Goal: Browse casually: Explore the website without a specific task or goal

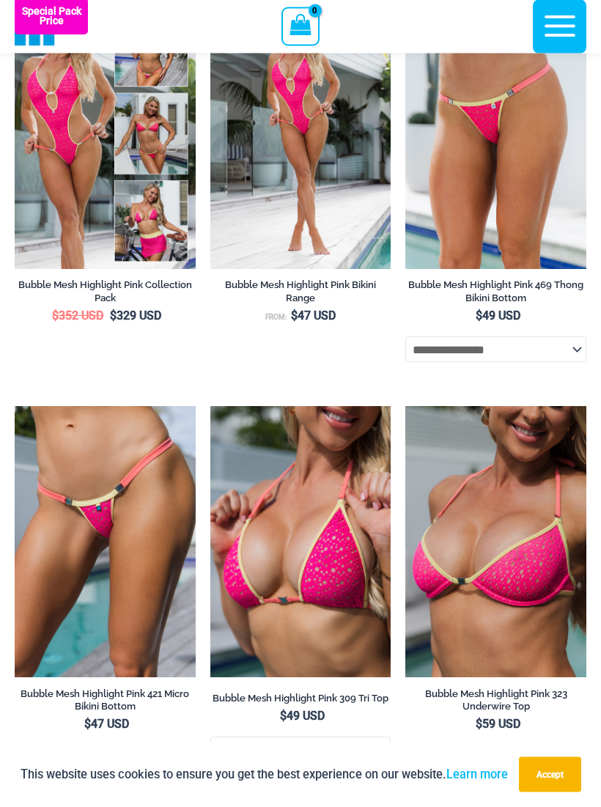
scroll to position [1731, 0]
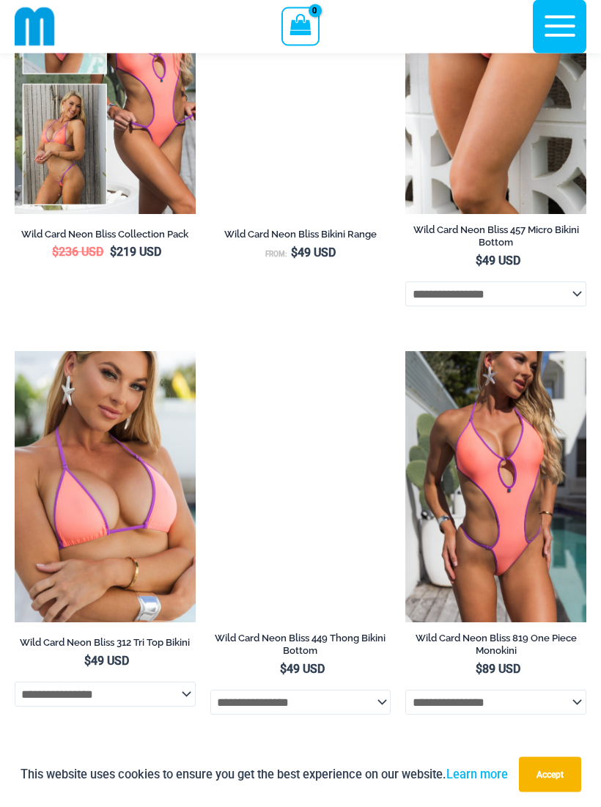
scroll to position [3008, 0]
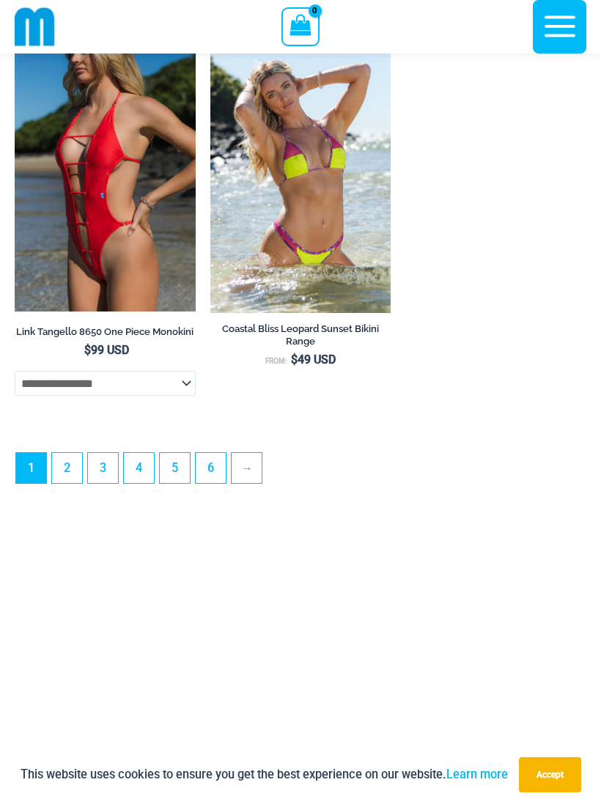
scroll to position [4521, 0]
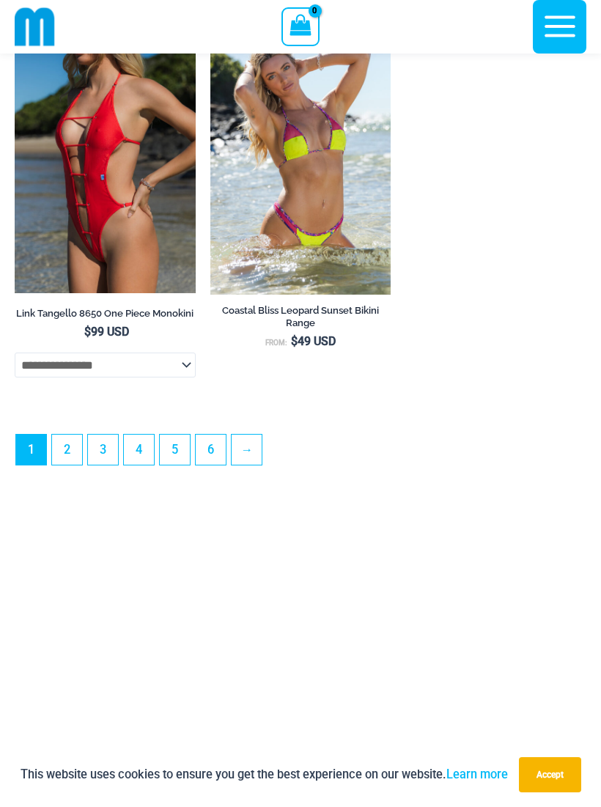
click at [64, 465] on link "2" at bounding box center [67, 450] width 30 height 30
click at [109, 445] on link "3" at bounding box center [103, 450] width 30 height 30
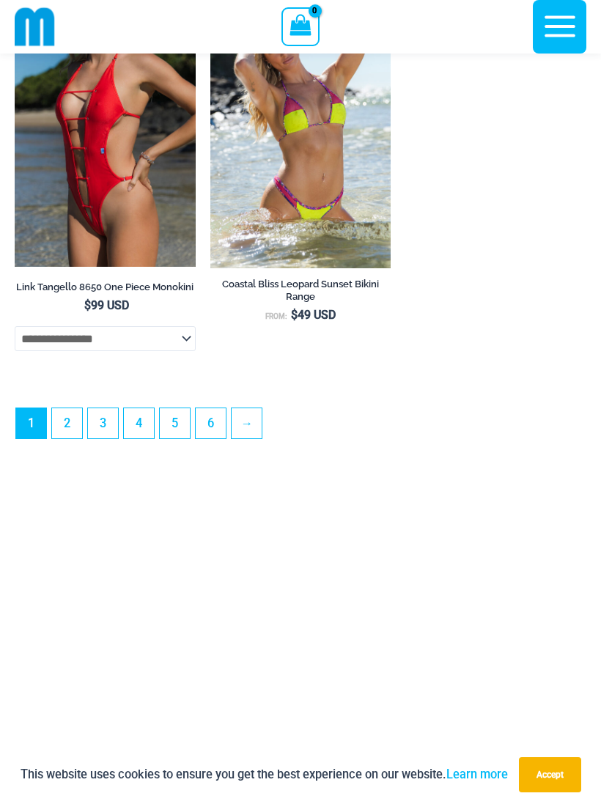
click at [103, 438] on link "3" at bounding box center [103, 423] width 30 height 30
click at [254, 430] on link "→" at bounding box center [247, 423] width 30 height 30
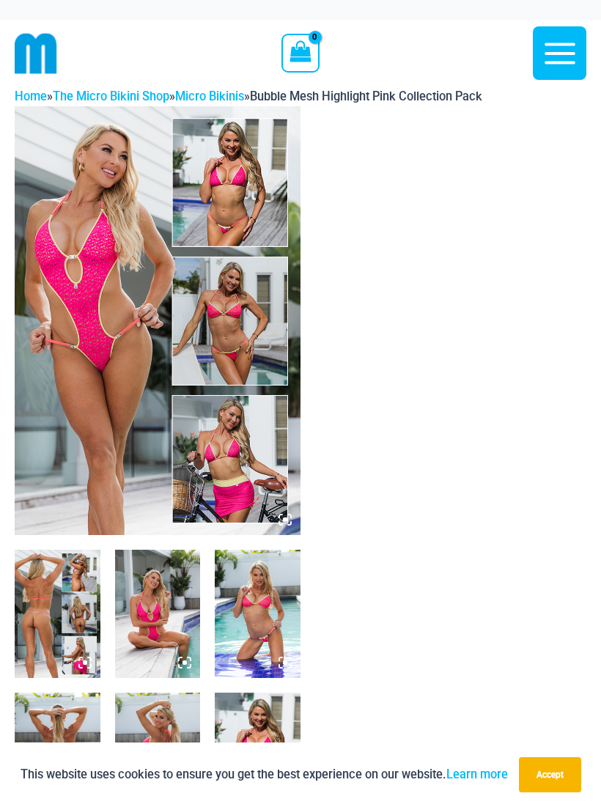
click at [86, 302] on img at bounding box center [158, 320] width 286 height 429
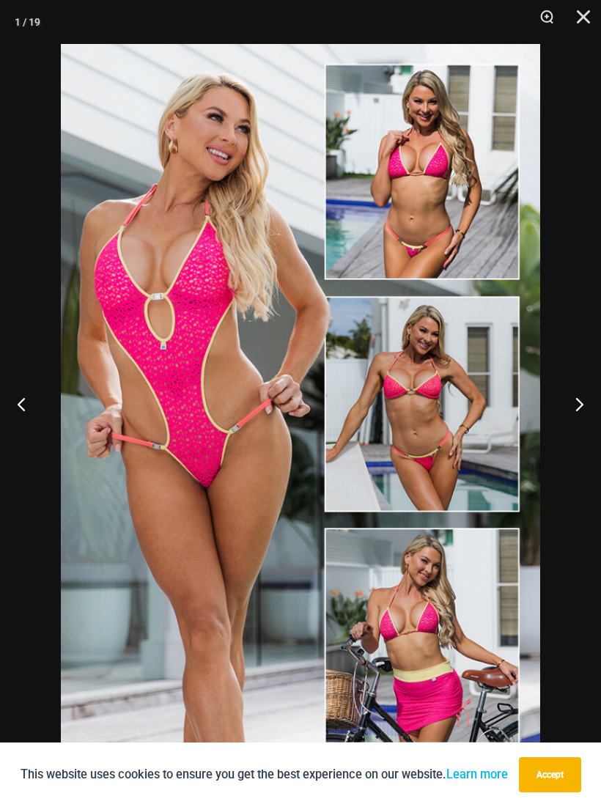
click at [23, 401] on button "Previous" at bounding box center [27, 403] width 55 height 73
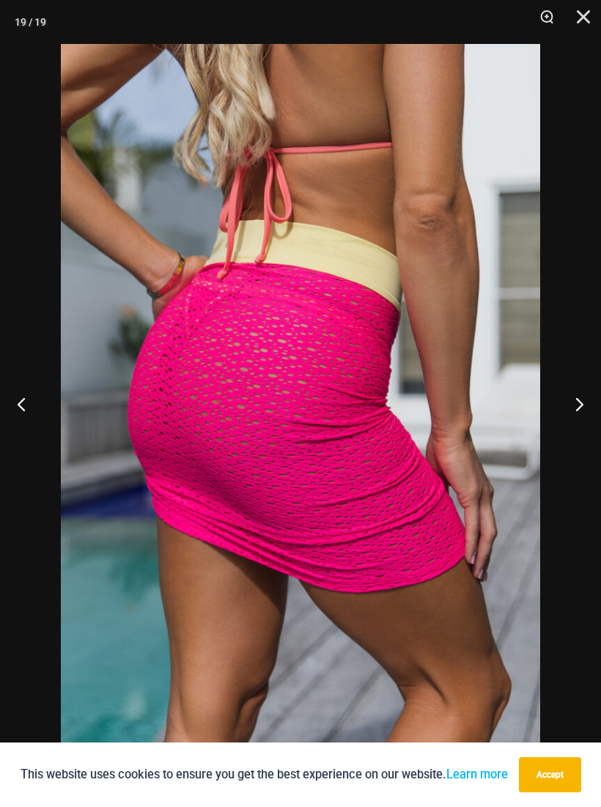
click at [23, 398] on button "Previous" at bounding box center [27, 403] width 55 height 73
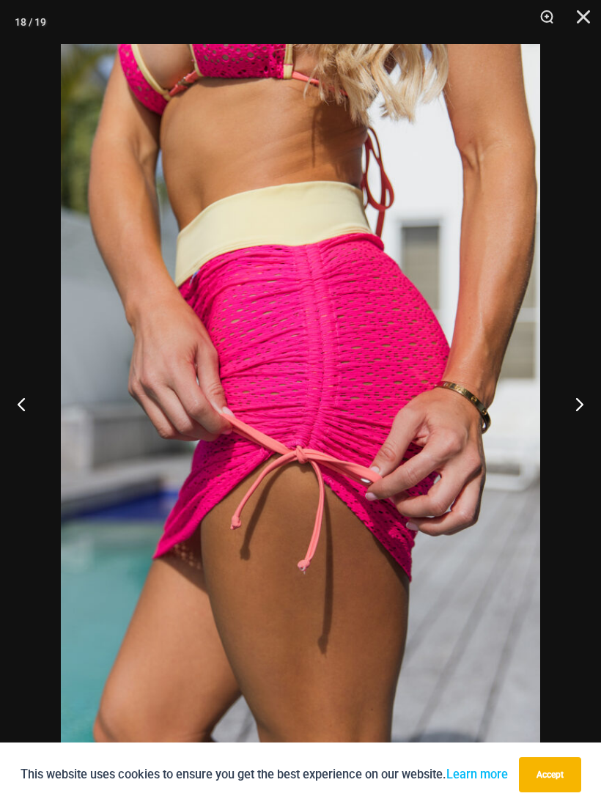
click at [28, 406] on button "Previous" at bounding box center [27, 403] width 55 height 73
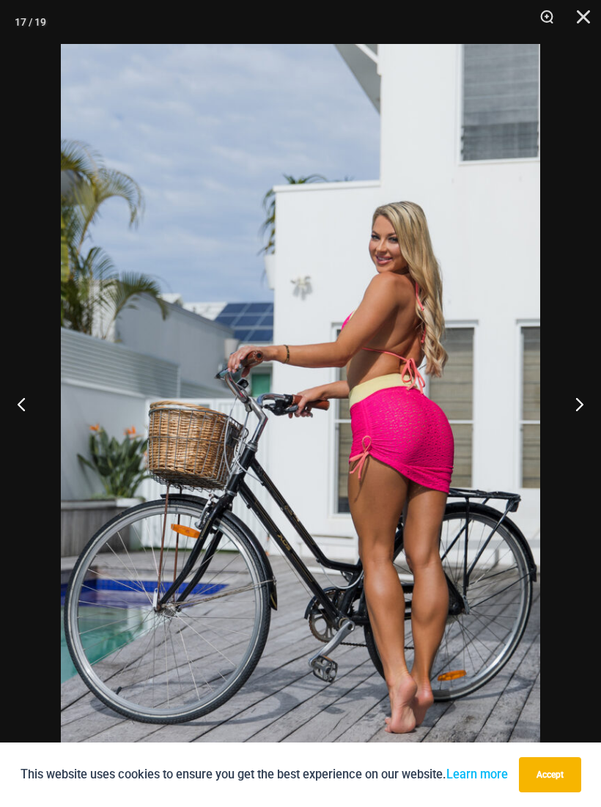
click at [28, 405] on button "Previous" at bounding box center [27, 403] width 55 height 73
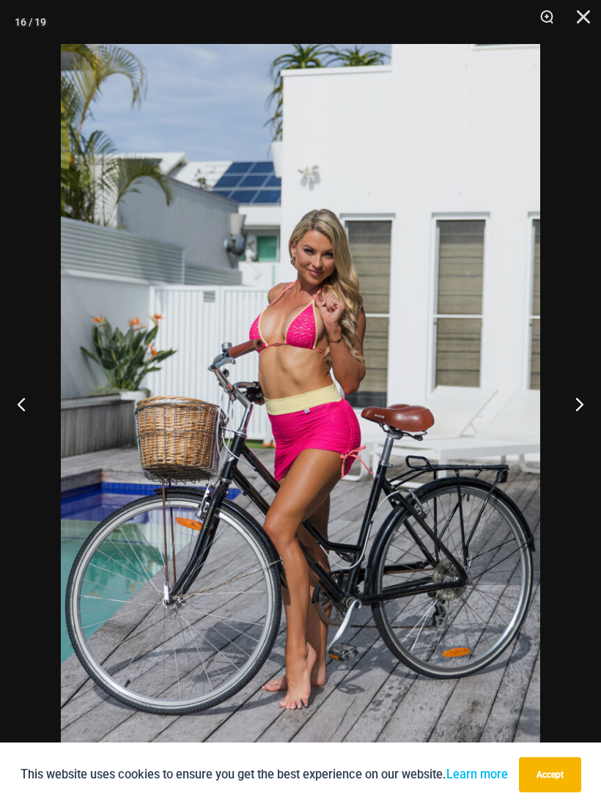
click at [28, 405] on button "Previous" at bounding box center [27, 403] width 55 height 73
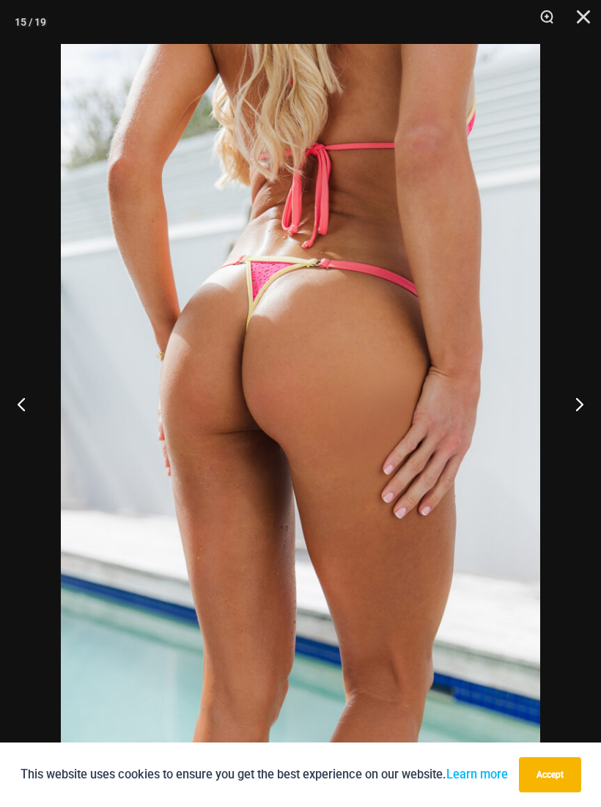
click at [28, 413] on button "Previous" at bounding box center [27, 403] width 55 height 73
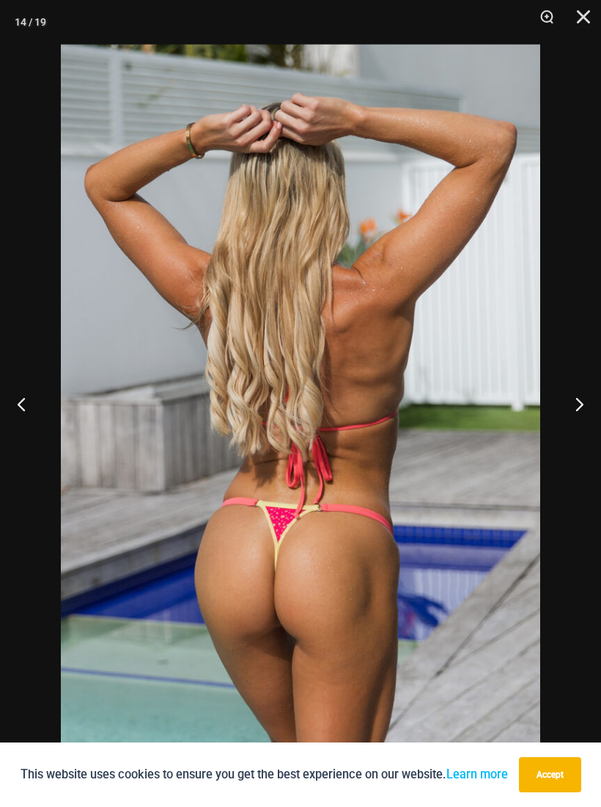
click at [28, 409] on button "Previous" at bounding box center [27, 403] width 55 height 73
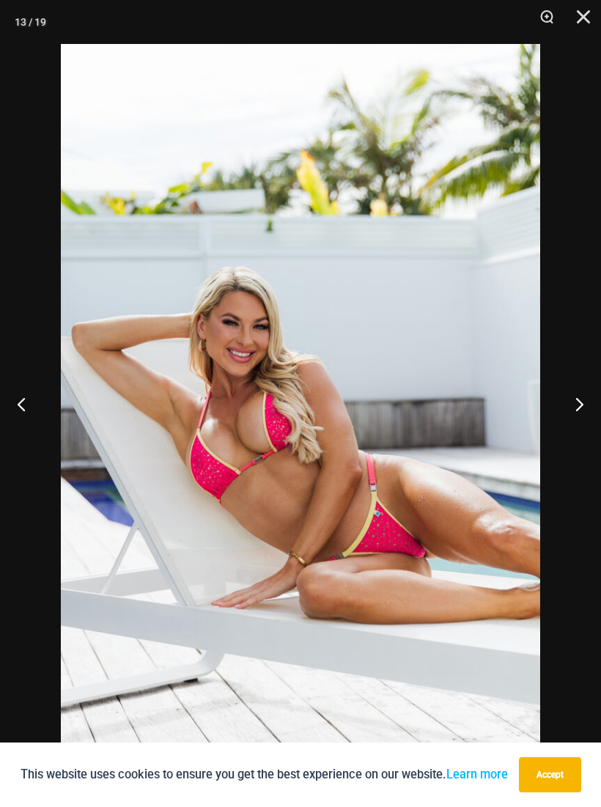
click at [29, 403] on button "Previous" at bounding box center [27, 403] width 55 height 73
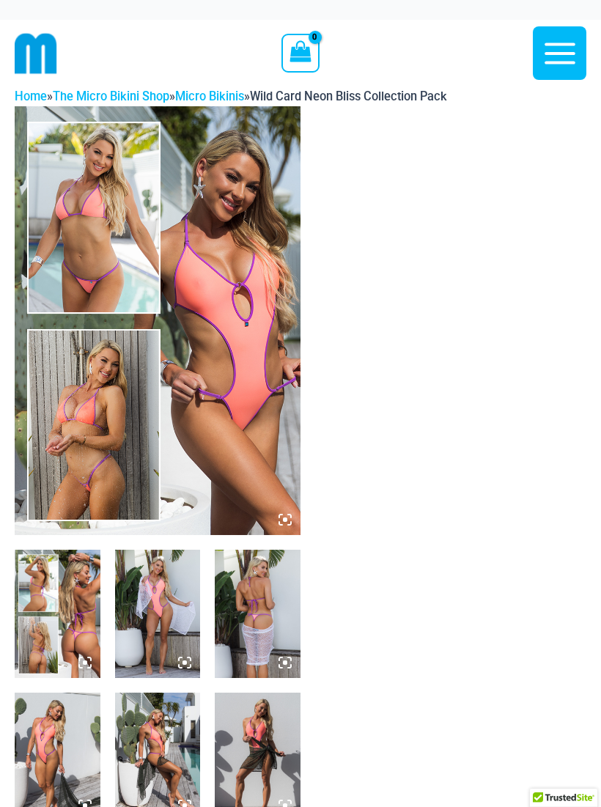
click at [88, 254] on img at bounding box center [158, 320] width 286 height 429
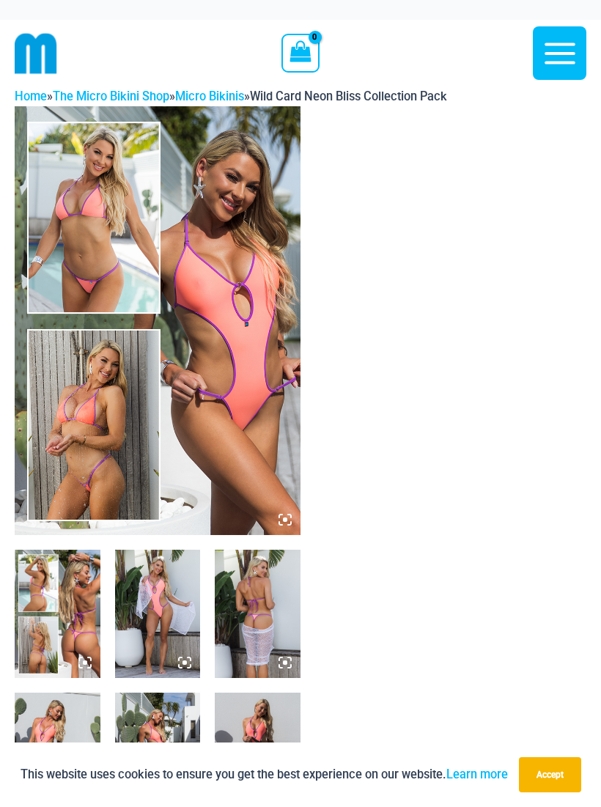
click at [86, 265] on img at bounding box center [158, 320] width 286 height 429
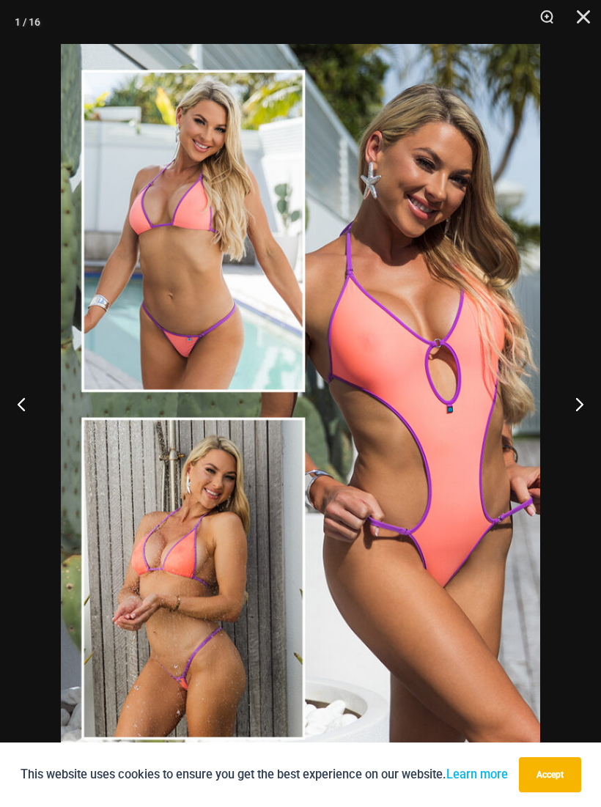
click at [29, 402] on button "Previous" at bounding box center [27, 403] width 55 height 73
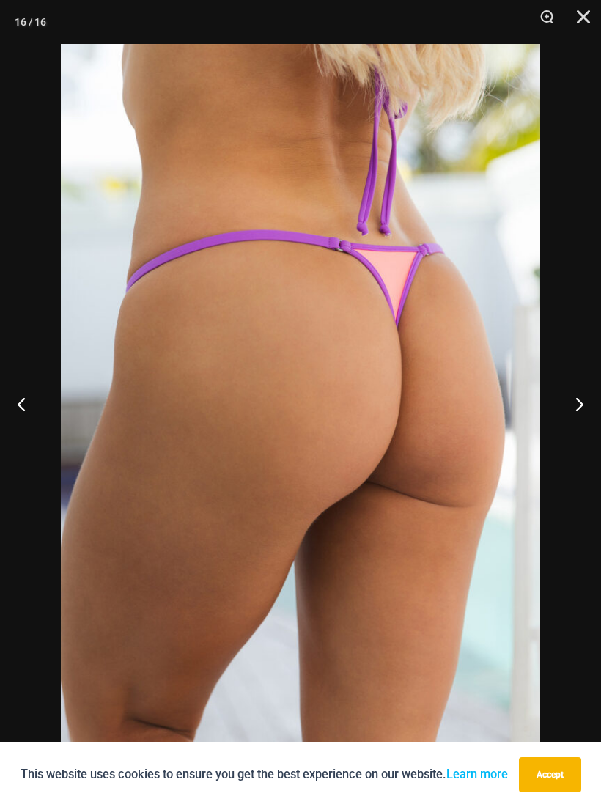
click at [27, 393] on button "Previous" at bounding box center [27, 403] width 55 height 73
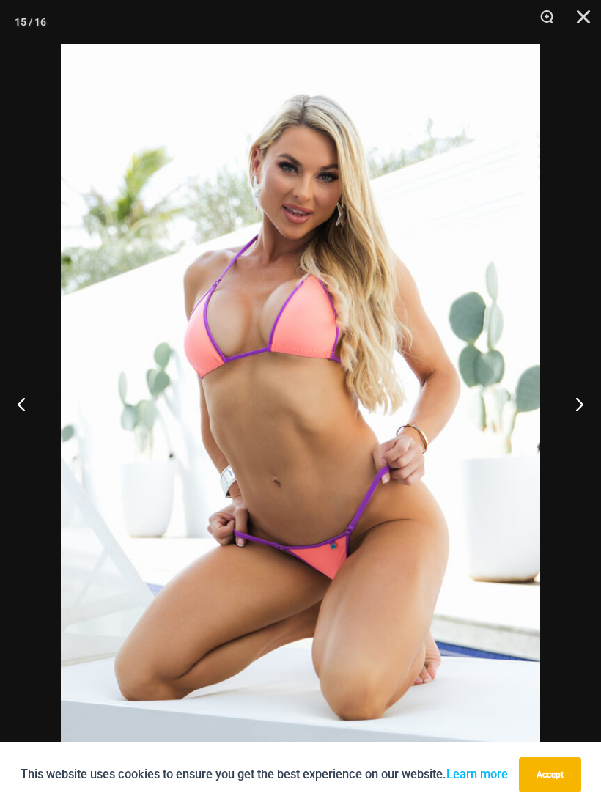
click at [26, 384] on button "Previous" at bounding box center [27, 403] width 55 height 73
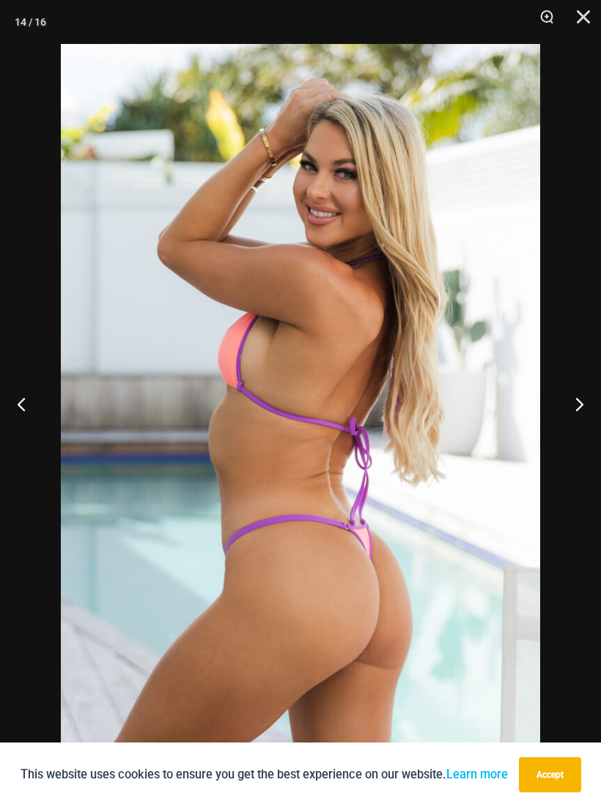
click at [27, 391] on button "Previous" at bounding box center [27, 403] width 55 height 73
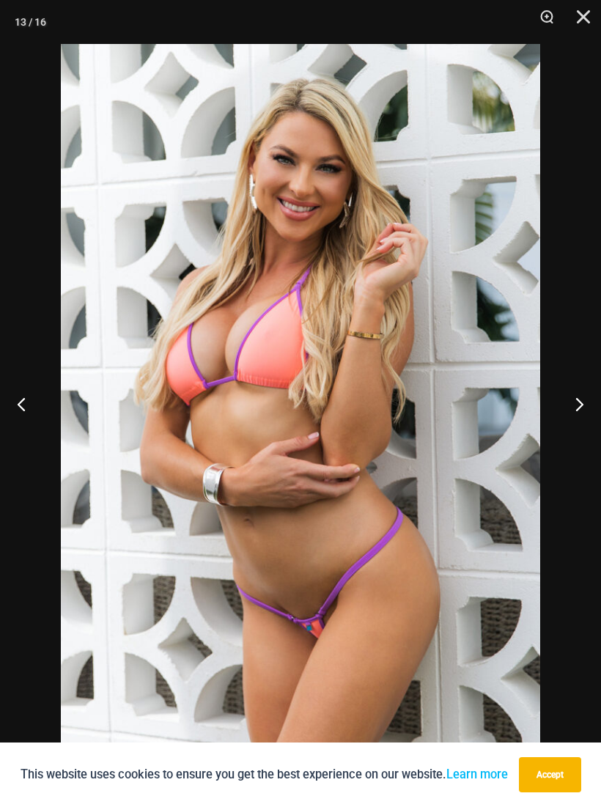
click at [28, 396] on button "Previous" at bounding box center [27, 403] width 55 height 73
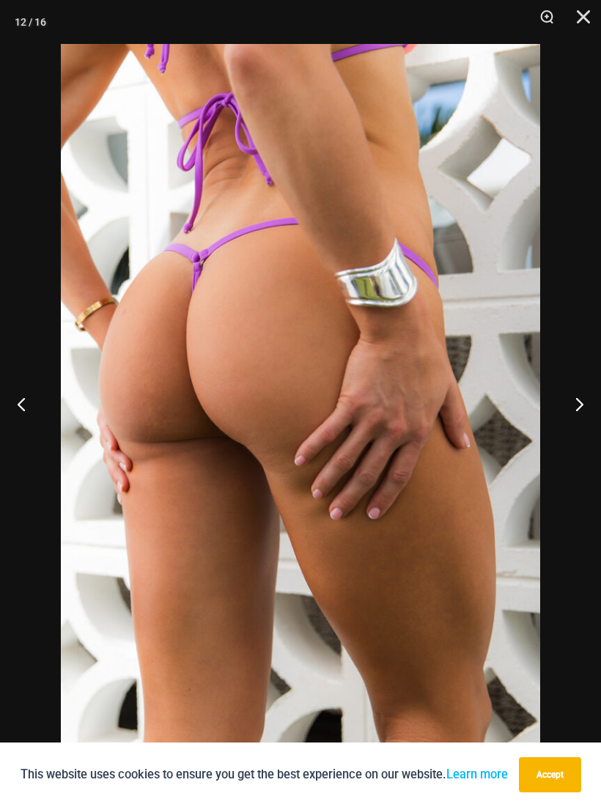
click at [26, 391] on button "Previous" at bounding box center [27, 403] width 55 height 73
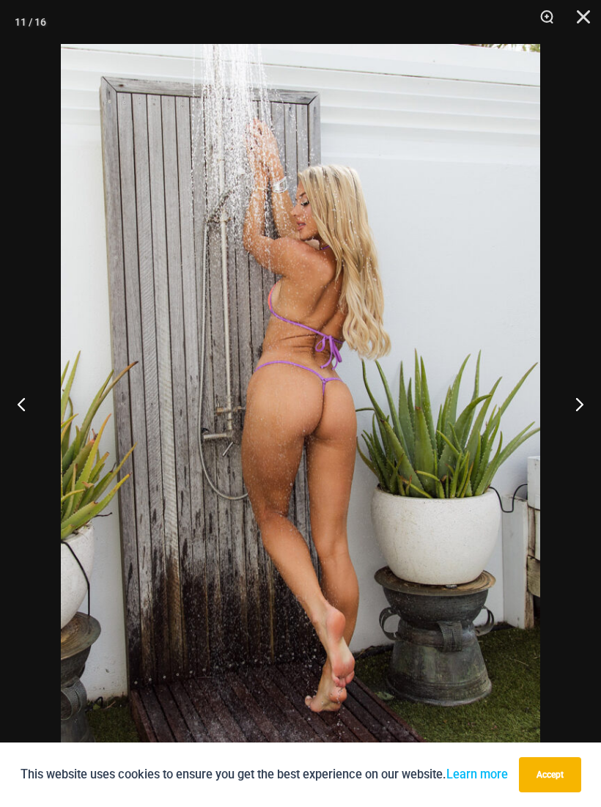
click at [27, 388] on button "Previous" at bounding box center [27, 403] width 55 height 73
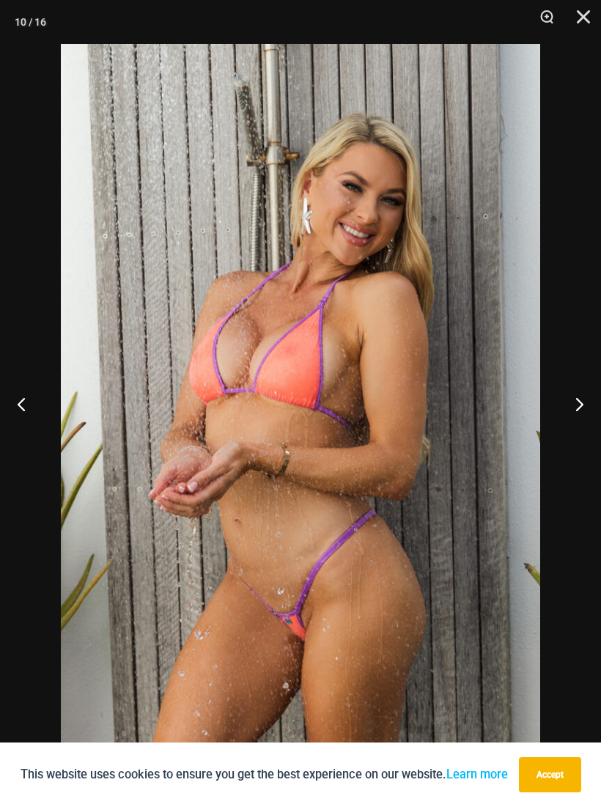
click at [29, 393] on button "Previous" at bounding box center [27, 403] width 55 height 73
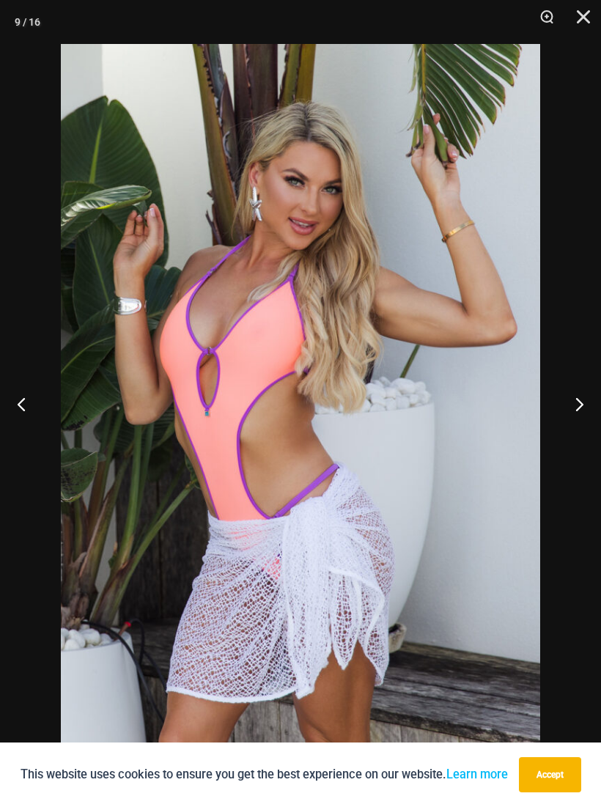
click at [29, 395] on button "Previous" at bounding box center [27, 403] width 55 height 73
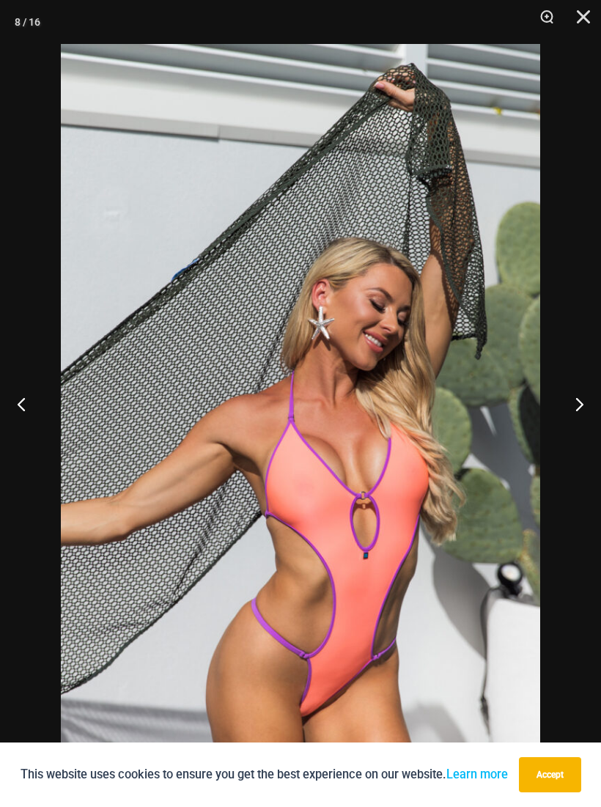
click at [30, 396] on button "Previous" at bounding box center [27, 403] width 55 height 73
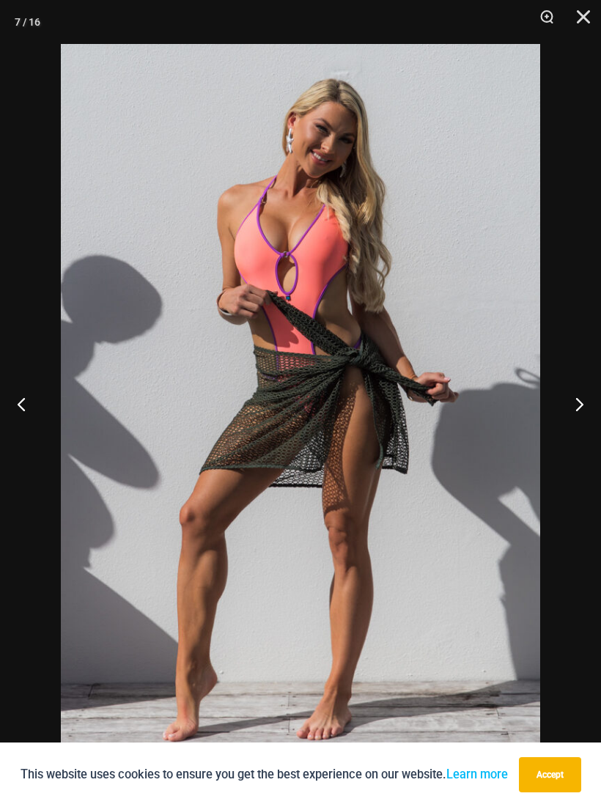
click at [31, 397] on button "Previous" at bounding box center [27, 403] width 55 height 73
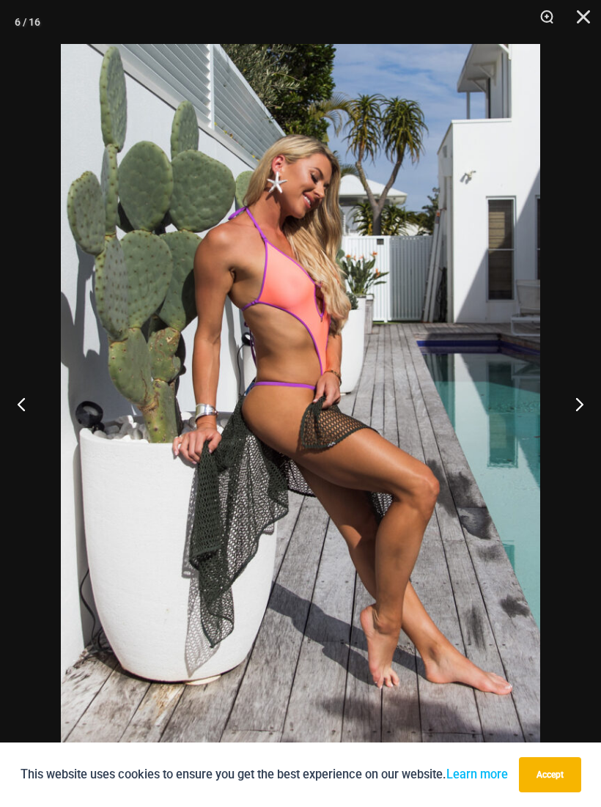
click at [32, 400] on button "Previous" at bounding box center [27, 403] width 55 height 73
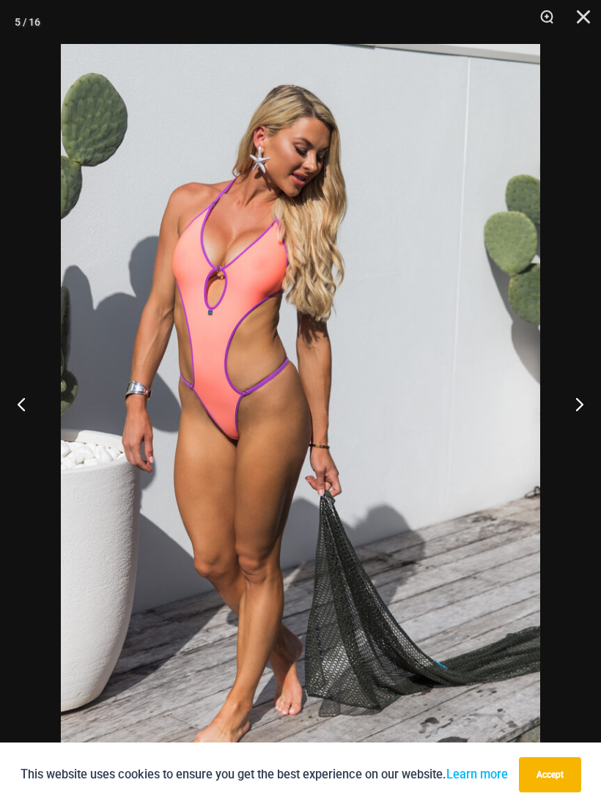
click at [28, 393] on button "Previous" at bounding box center [27, 403] width 55 height 73
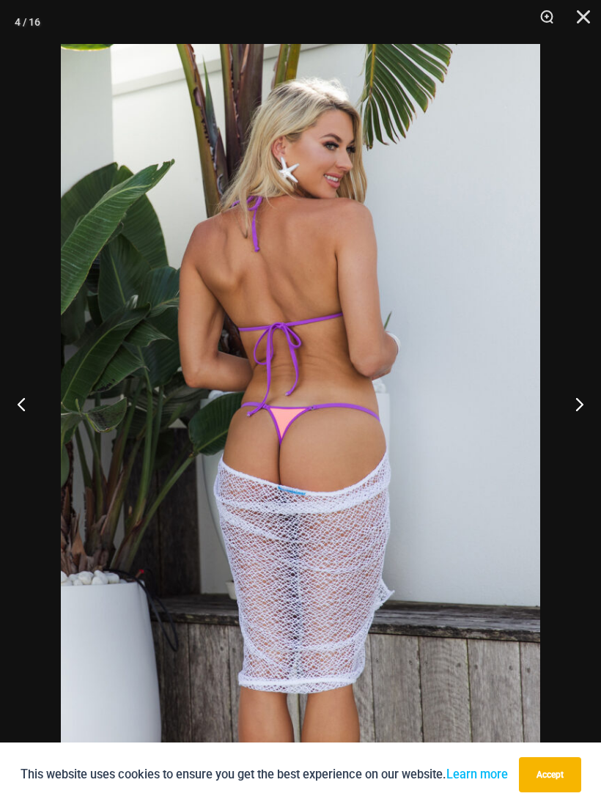
click at [29, 393] on button "Previous" at bounding box center [27, 403] width 55 height 73
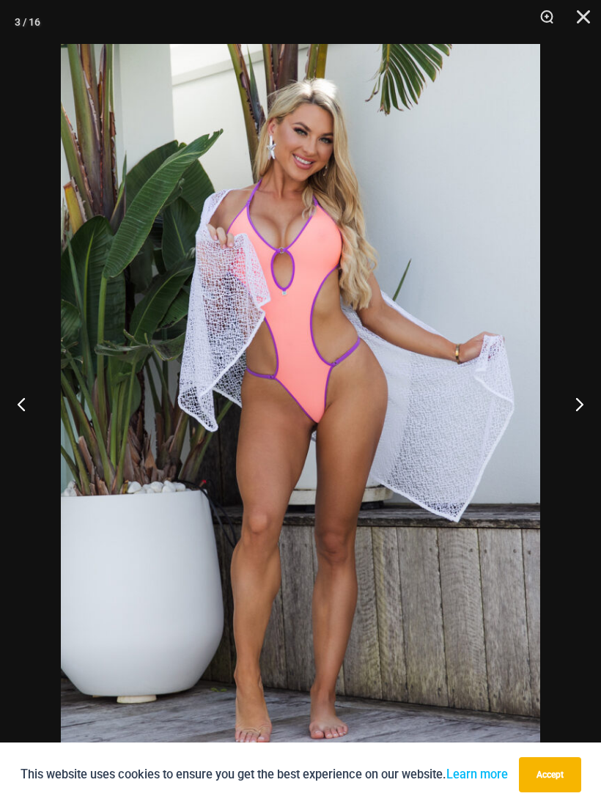
click at [27, 394] on button "Previous" at bounding box center [27, 403] width 55 height 73
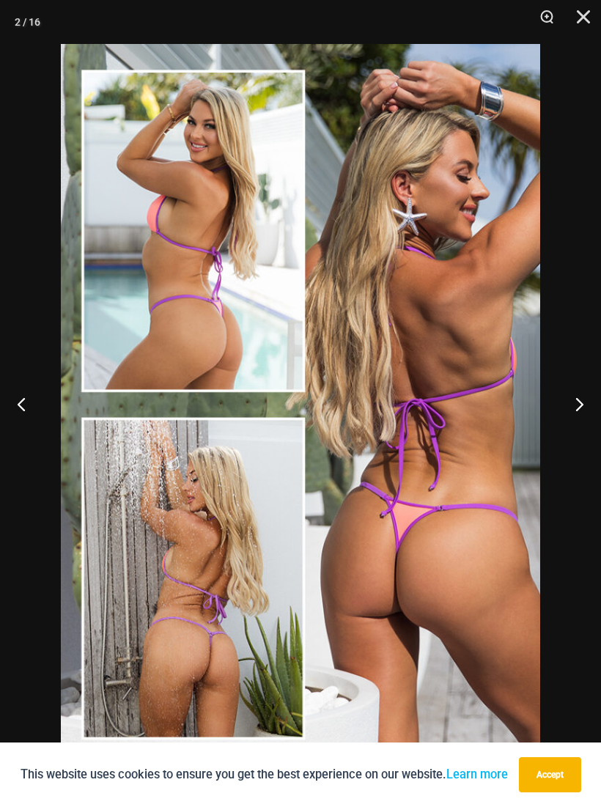
click at [26, 416] on button "Previous" at bounding box center [27, 403] width 55 height 73
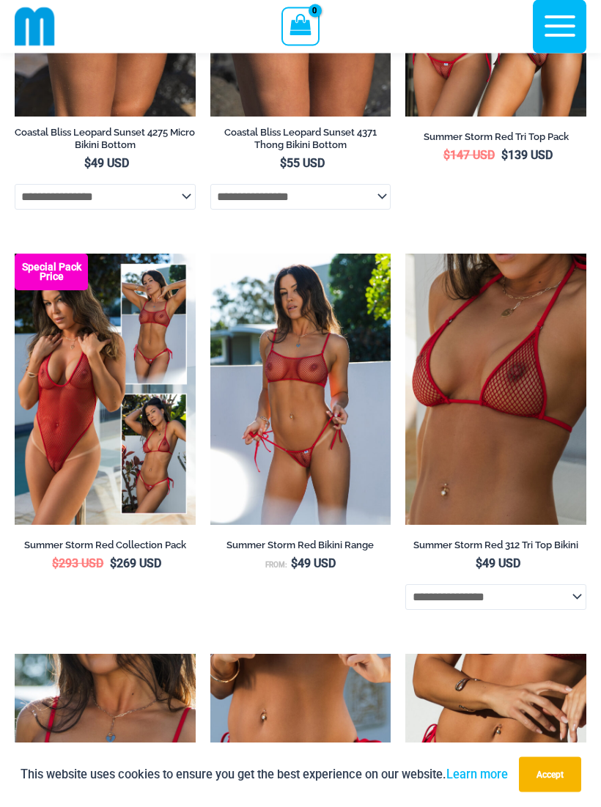
scroll to position [712, 0]
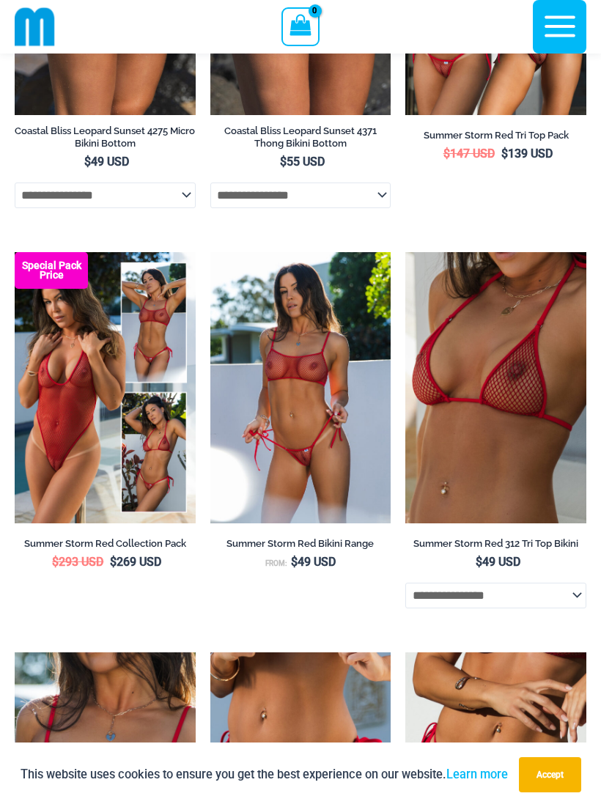
click at [405, 252] on img at bounding box center [405, 252] width 0 height 0
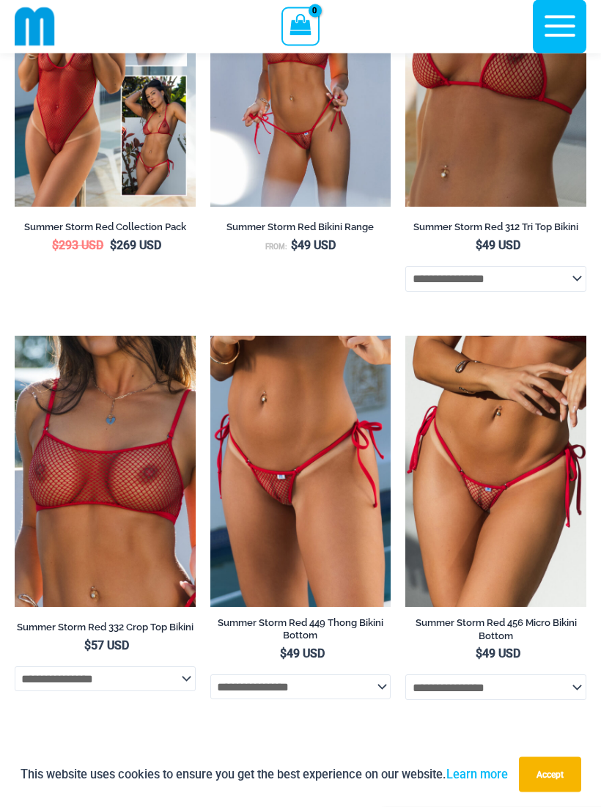
scroll to position [1028, 0]
click at [210, 336] on img at bounding box center [210, 336] width 0 height 0
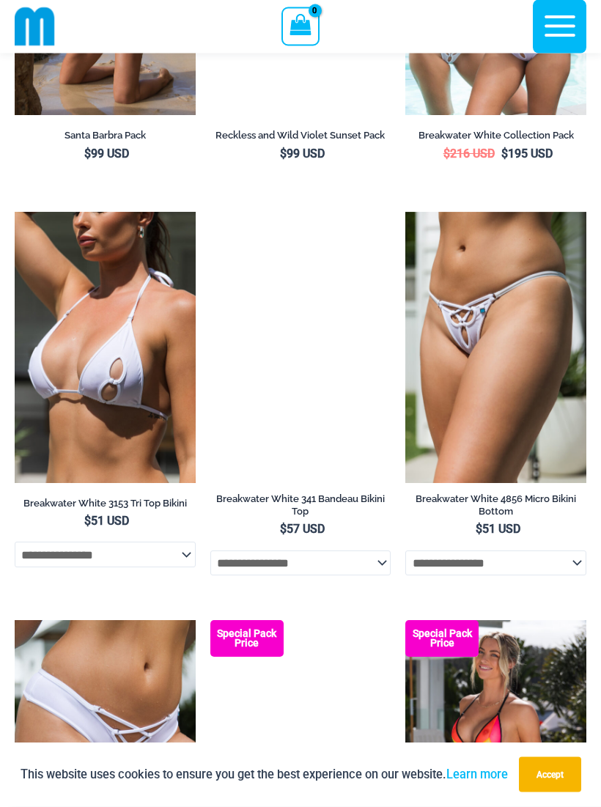
scroll to position [3154, 0]
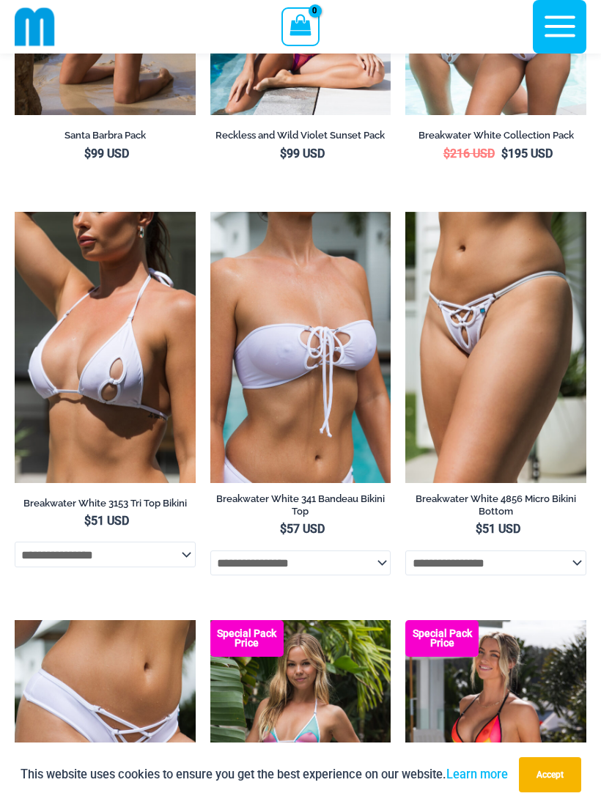
click at [405, 212] on img at bounding box center [405, 212] width 0 height 0
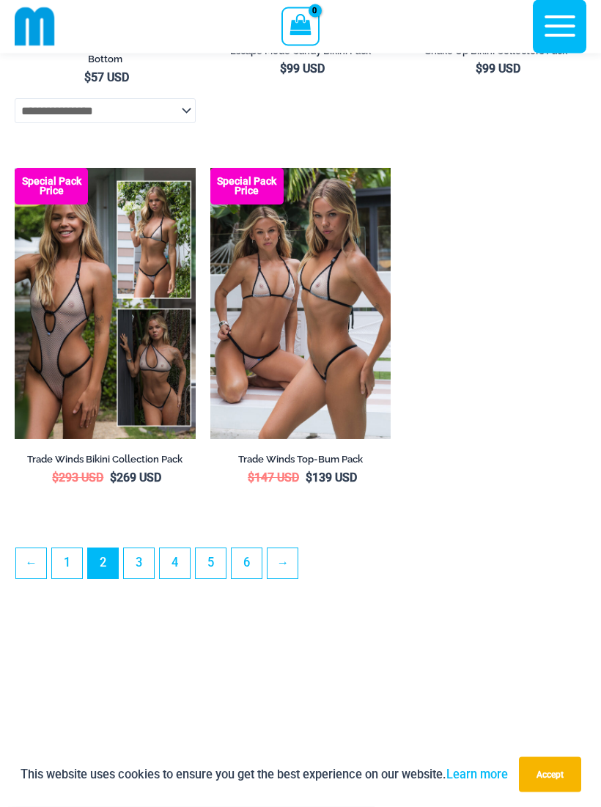
scroll to position [4044, 0]
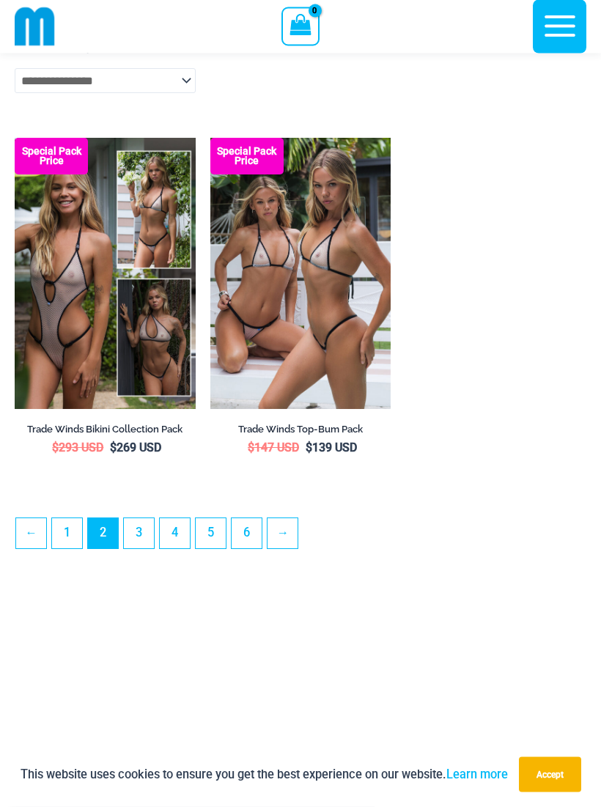
click at [284, 549] on link "→" at bounding box center [283, 534] width 30 height 30
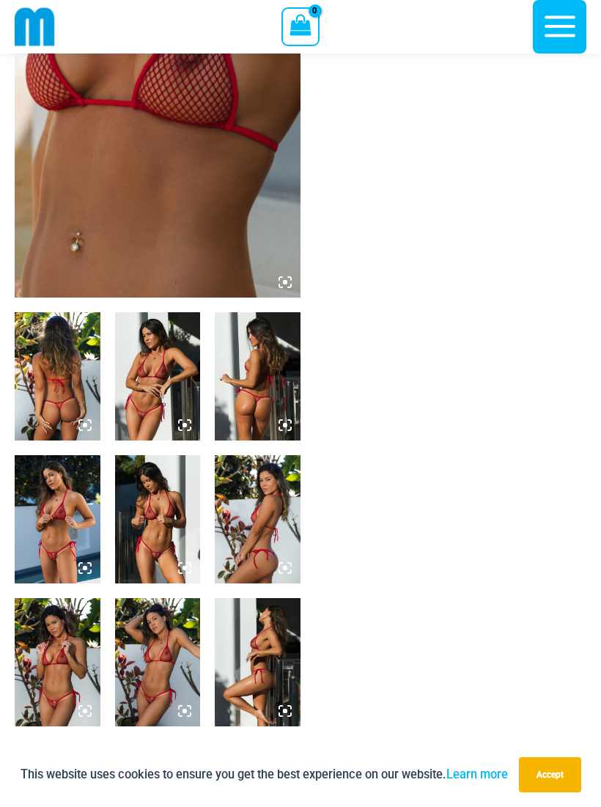
scroll to position [267, 0]
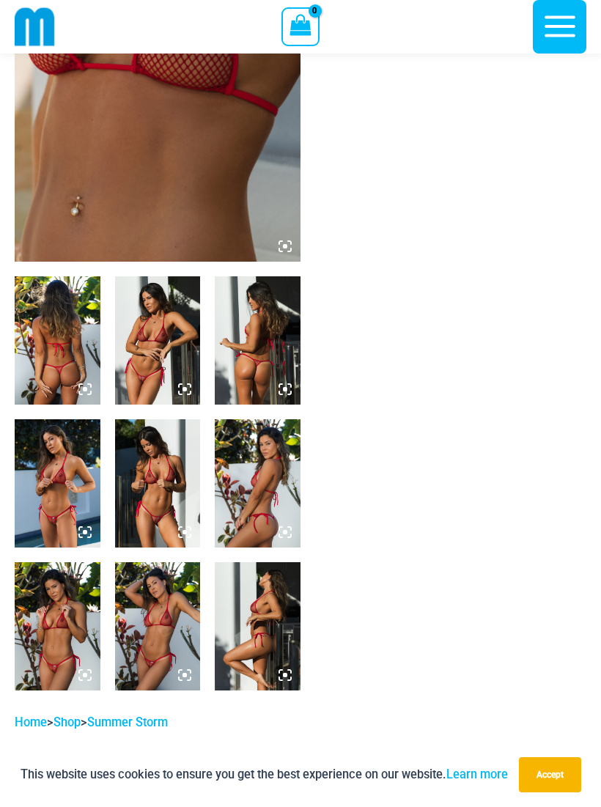
click at [49, 515] on img at bounding box center [58, 483] width 86 height 128
click at [57, 384] on img at bounding box center [58, 340] width 86 height 128
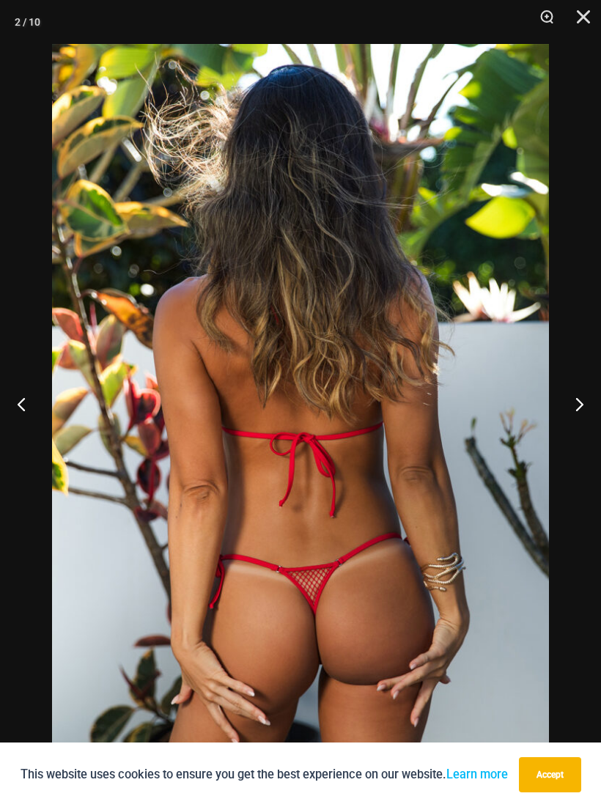
click at [567, 429] on button "Next" at bounding box center [573, 403] width 55 height 73
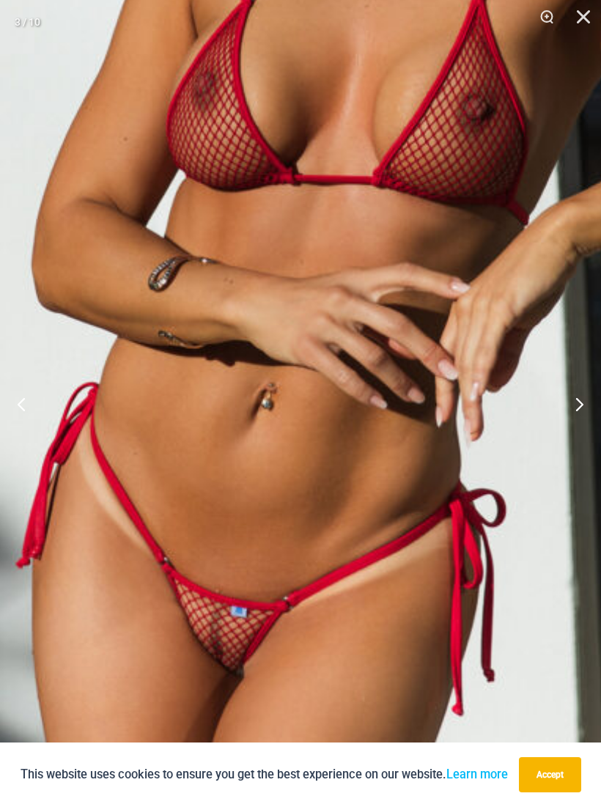
click at [576, 419] on button "Next" at bounding box center [573, 403] width 55 height 73
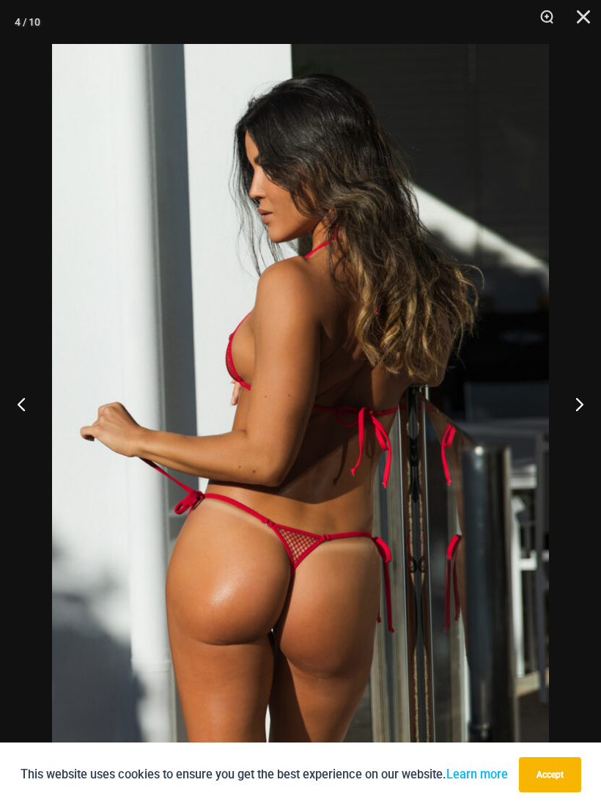
click at [567, 423] on button "Next" at bounding box center [573, 403] width 55 height 73
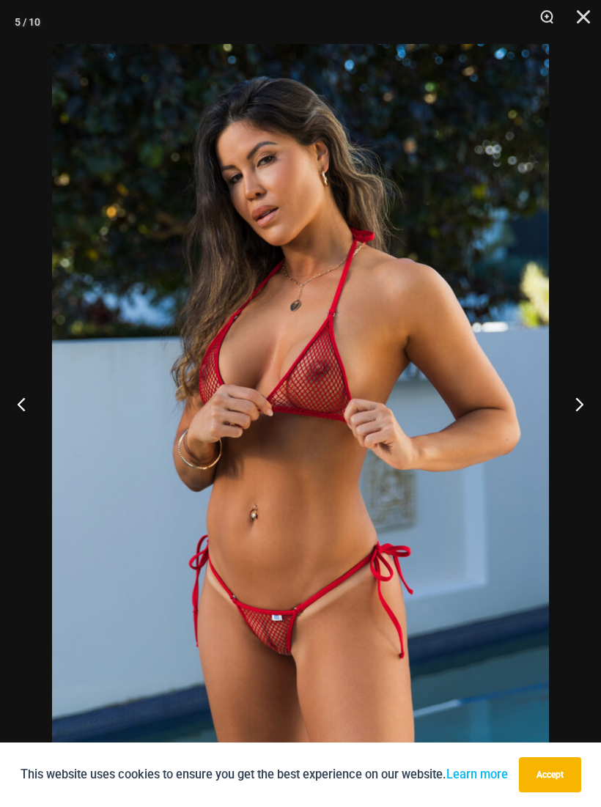
click at [570, 424] on button "Next" at bounding box center [573, 403] width 55 height 73
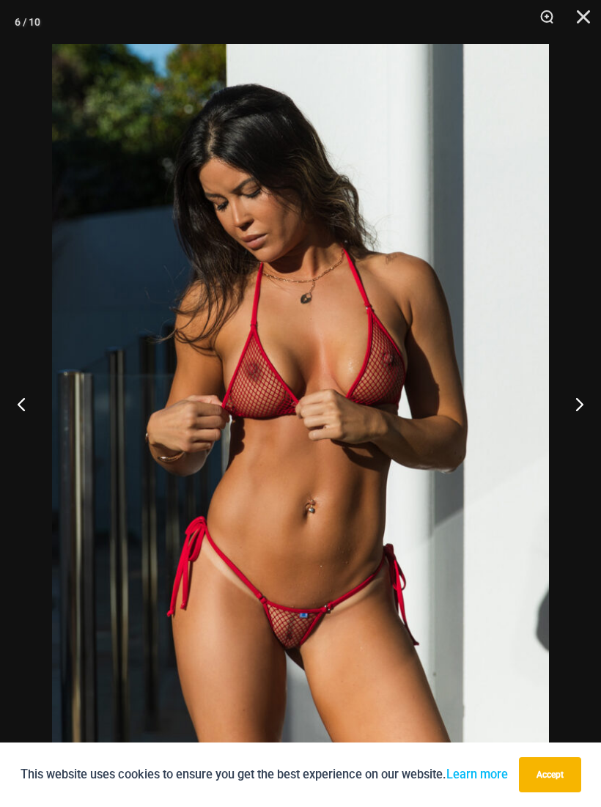
click at [569, 427] on button "Next" at bounding box center [573, 403] width 55 height 73
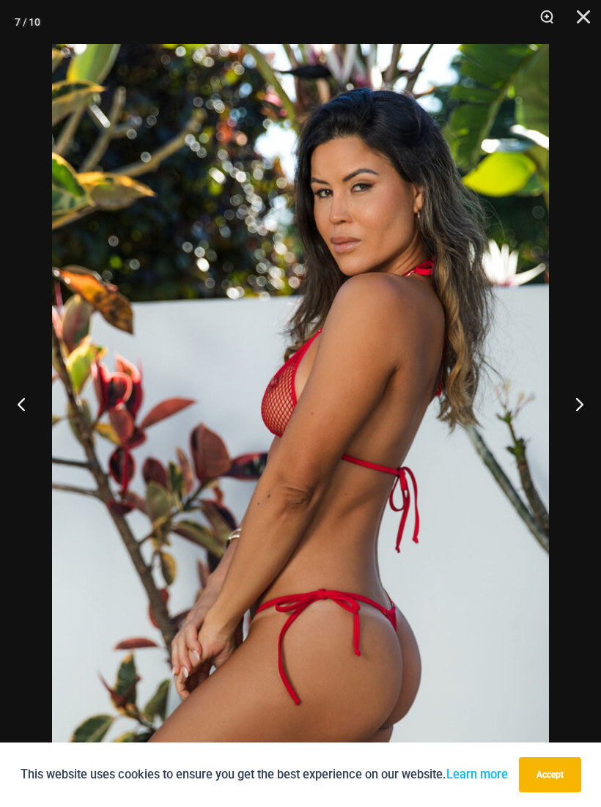
click at [566, 429] on button "Next" at bounding box center [573, 403] width 55 height 73
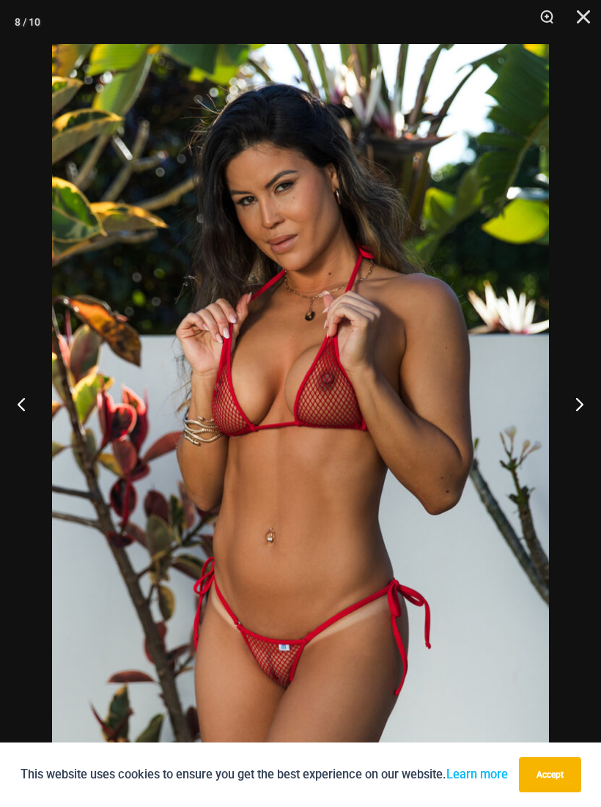
click at [568, 432] on button "Next" at bounding box center [573, 403] width 55 height 73
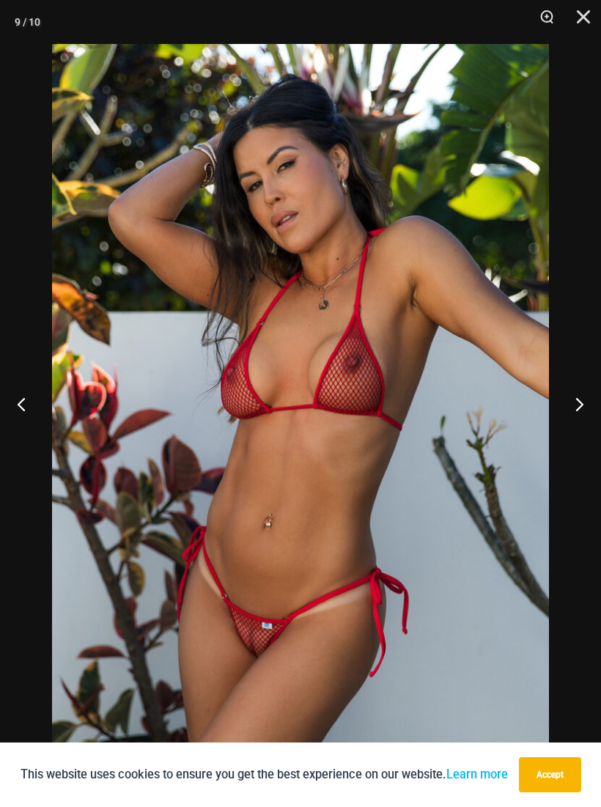
click at [567, 430] on button "Next" at bounding box center [573, 403] width 55 height 73
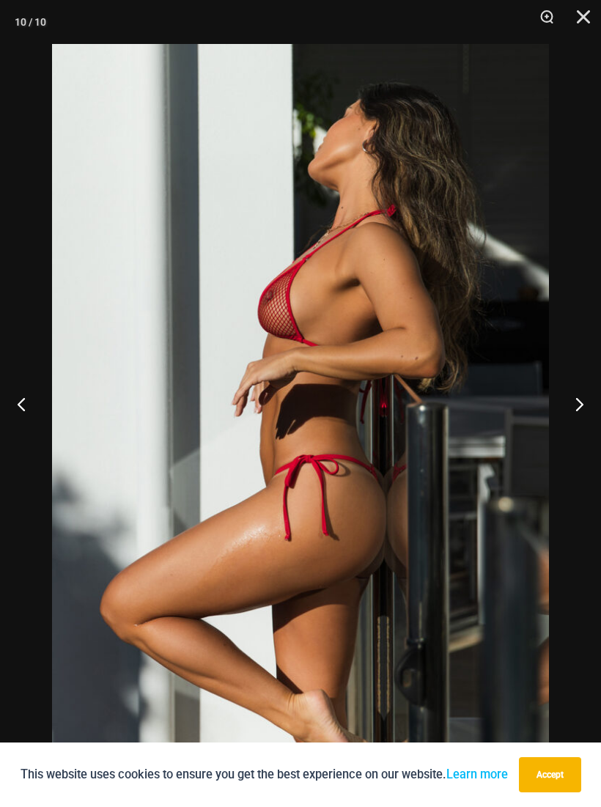
click at [568, 429] on button "Next" at bounding box center [573, 403] width 55 height 73
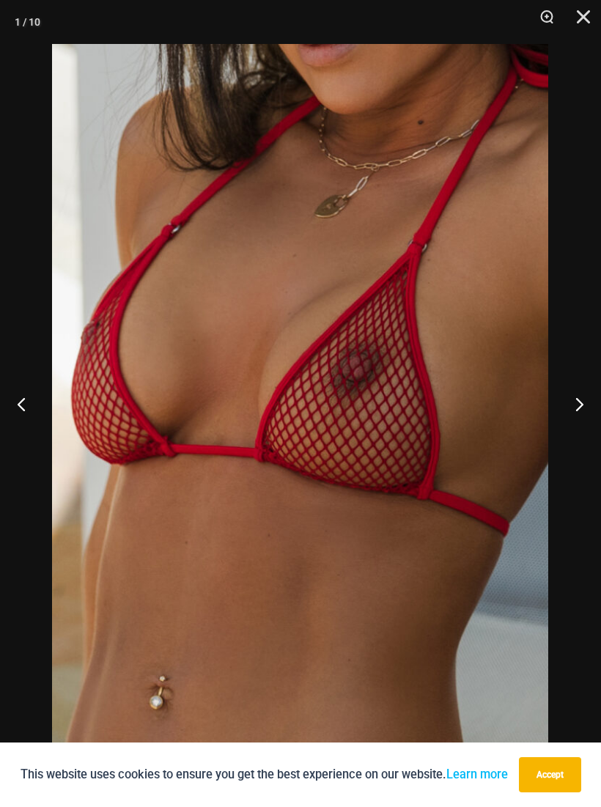
click at [568, 425] on button "Next" at bounding box center [573, 403] width 55 height 73
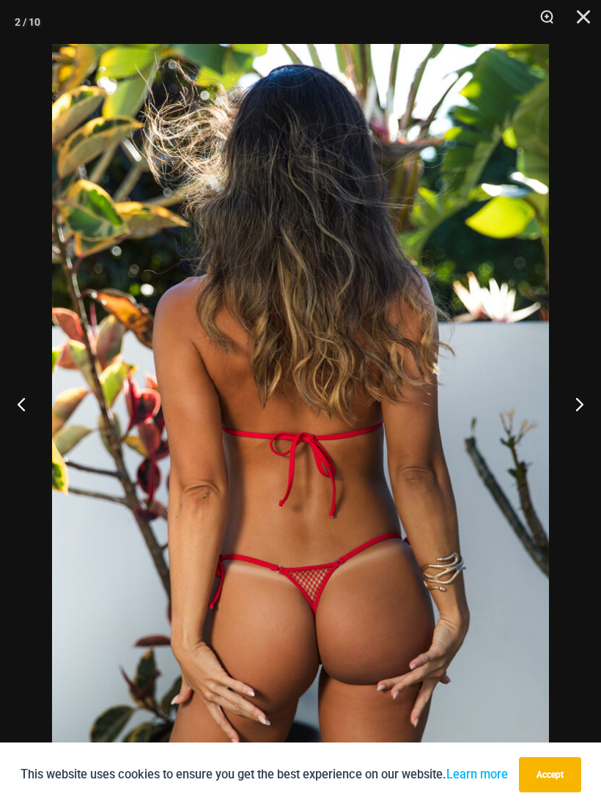
click at [564, 419] on button "Next" at bounding box center [573, 403] width 55 height 73
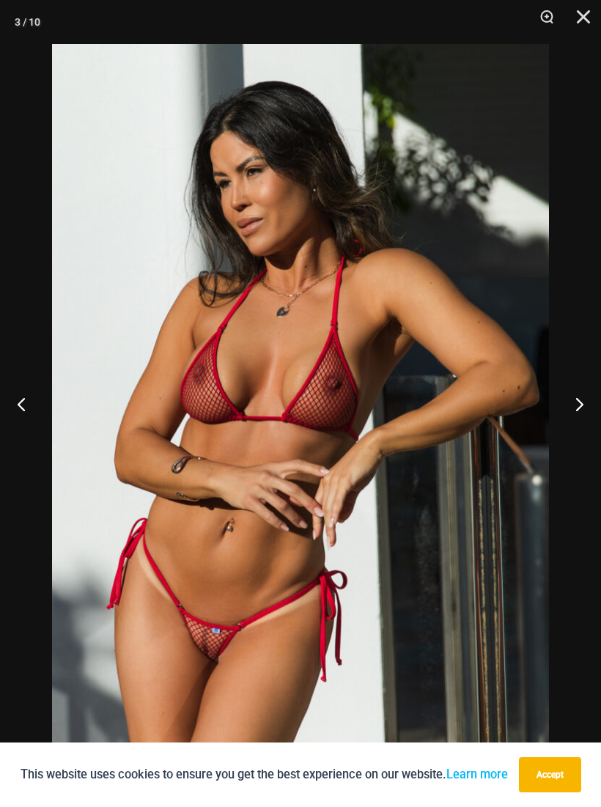
click at [567, 422] on button "Next" at bounding box center [573, 403] width 55 height 73
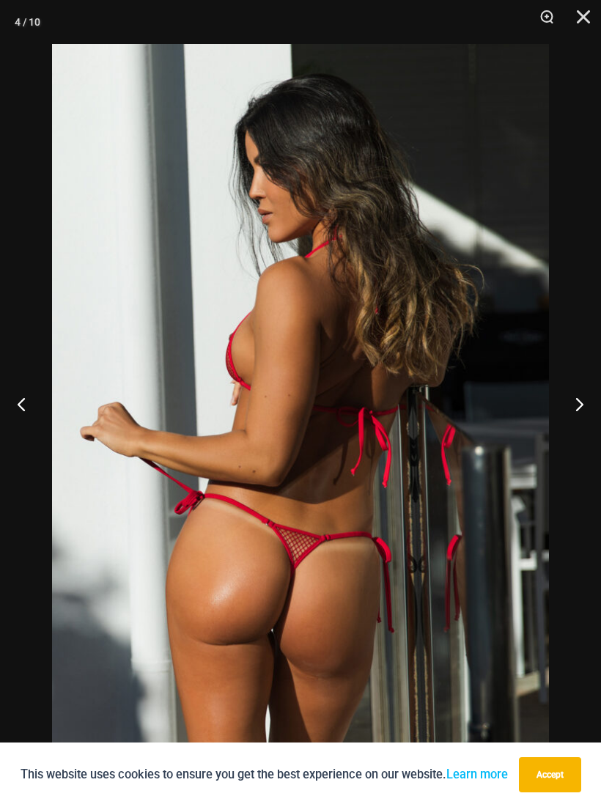
click at [568, 424] on button "Next" at bounding box center [573, 403] width 55 height 73
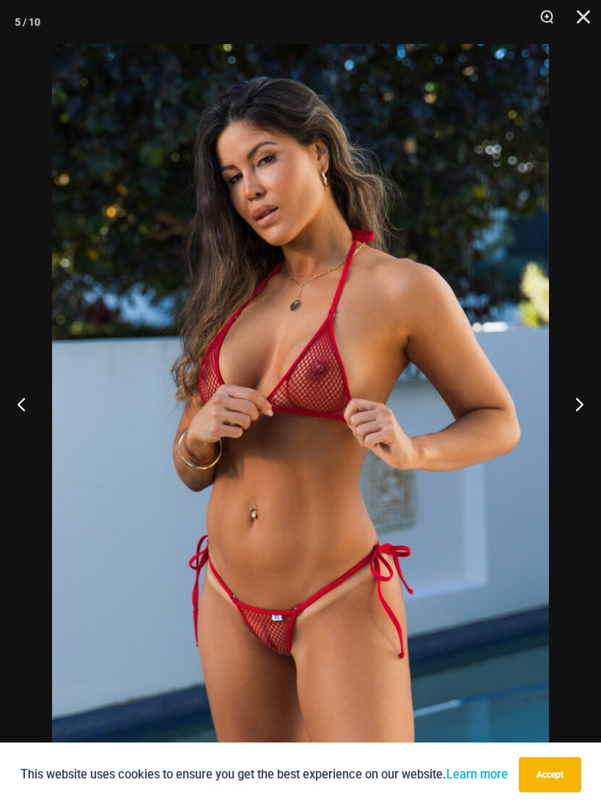
click at [569, 424] on button "Next" at bounding box center [573, 403] width 55 height 73
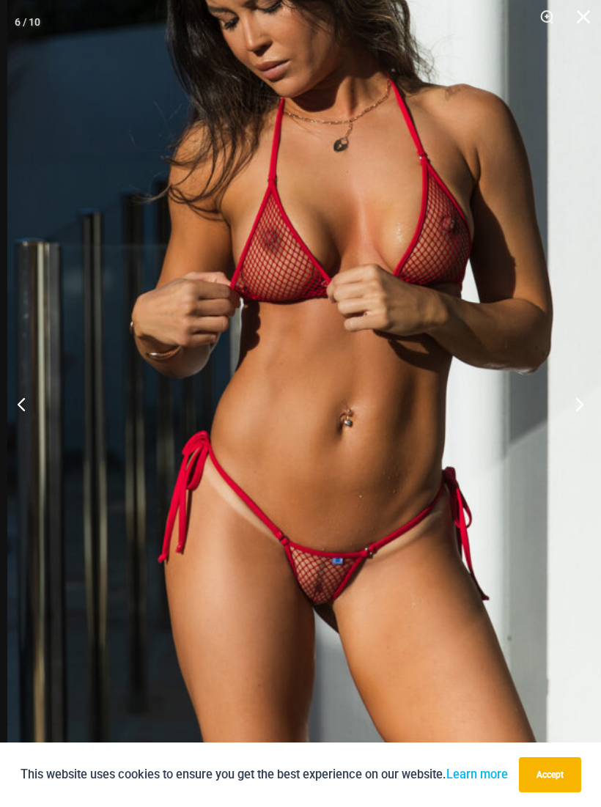
click at [22, 409] on button "Previous" at bounding box center [27, 403] width 55 height 73
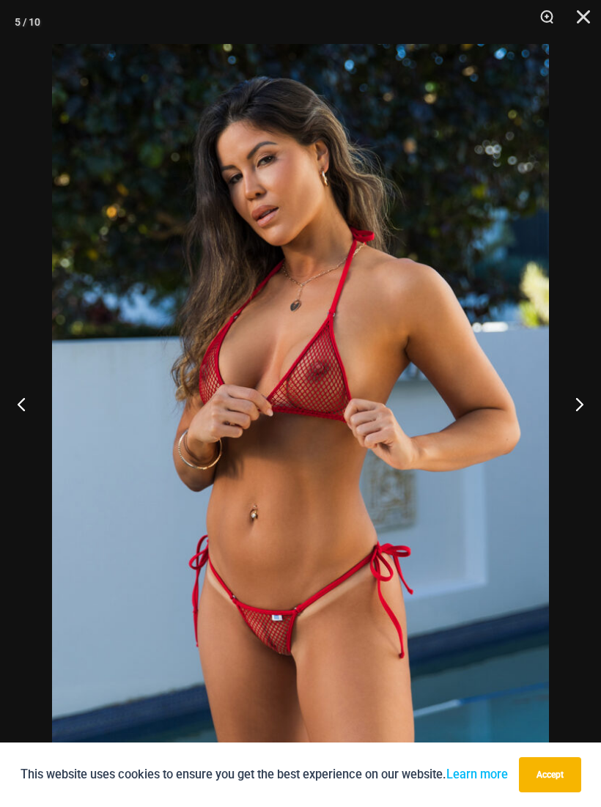
click at [22, 23] on div "5 / 10" at bounding box center [28, 22] width 26 height 22
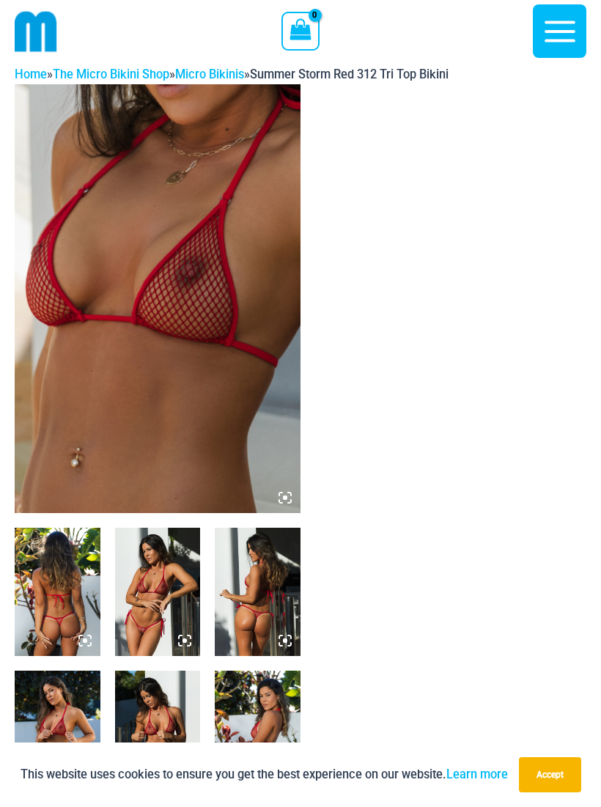
scroll to position [0, 0]
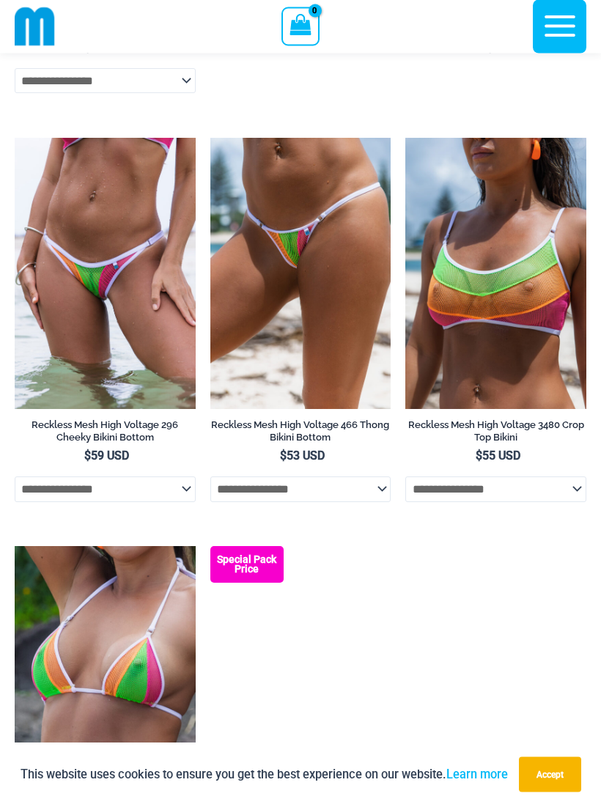
scroll to position [3676, 0]
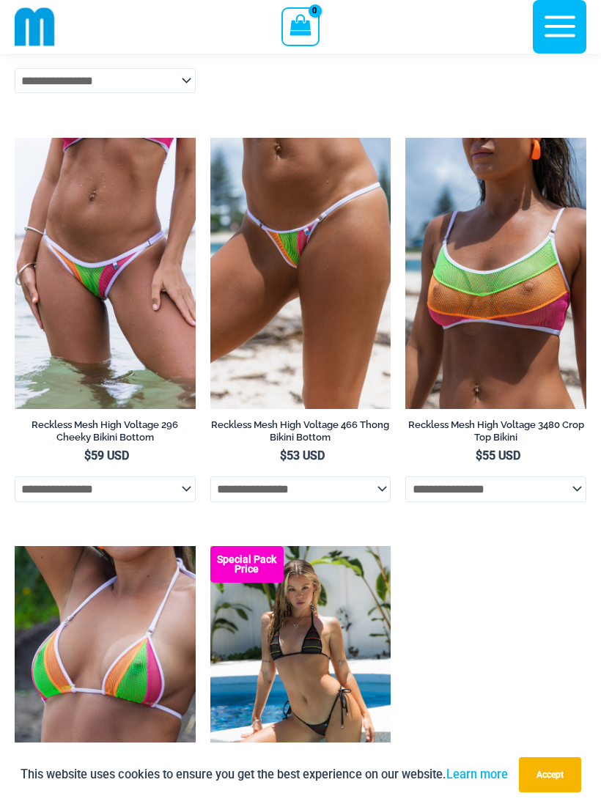
click at [15, 138] on img at bounding box center [15, 138] width 0 height 0
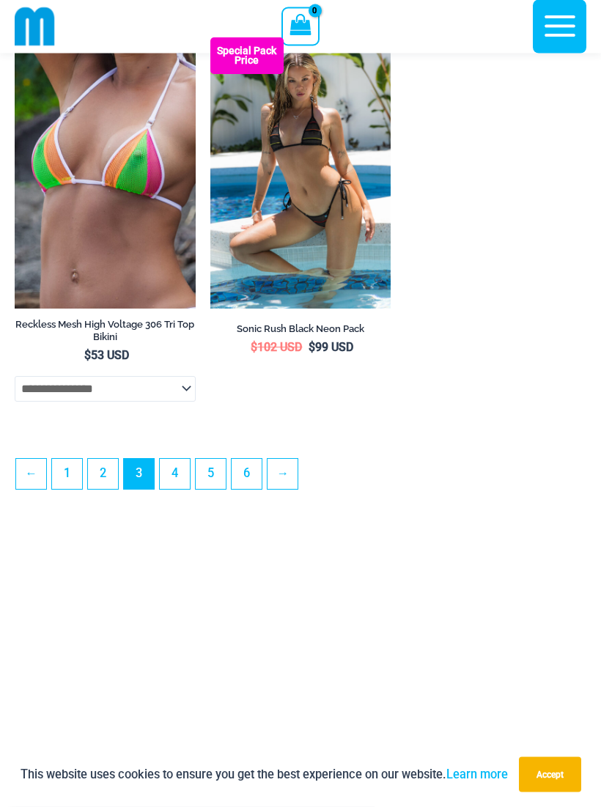
scroll to position [4185, 0]
click at [290, 489] on link "→" at bounding box center [283, 474] width 30 height 30
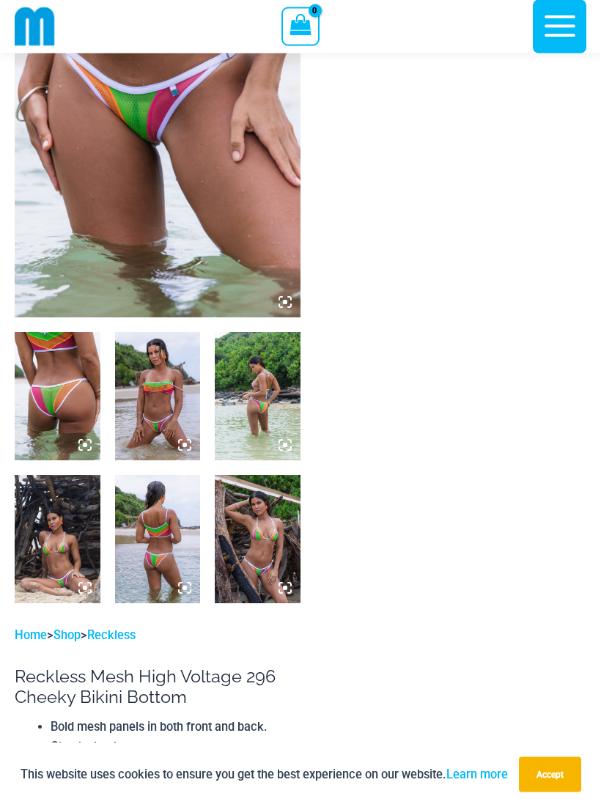
scroll to position [222, 0]
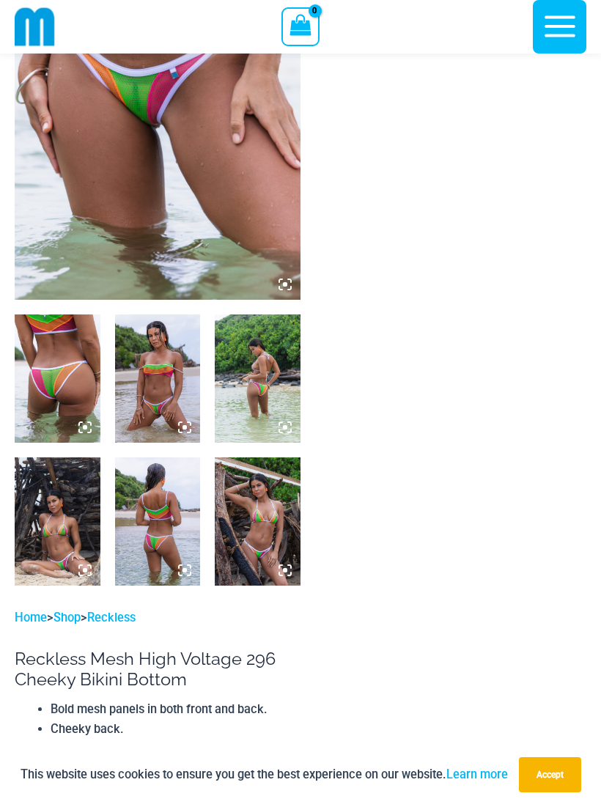
click at [156, 371] on img at bounding box center [158, 378] width 86 height 128
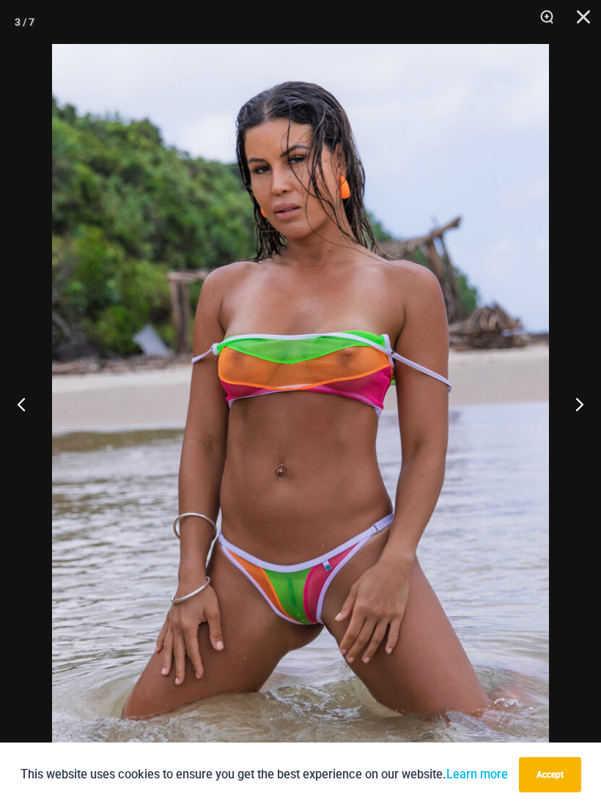
click at [578, 25] on button "Close" at bounding box center [578, 22] width 37 height 44
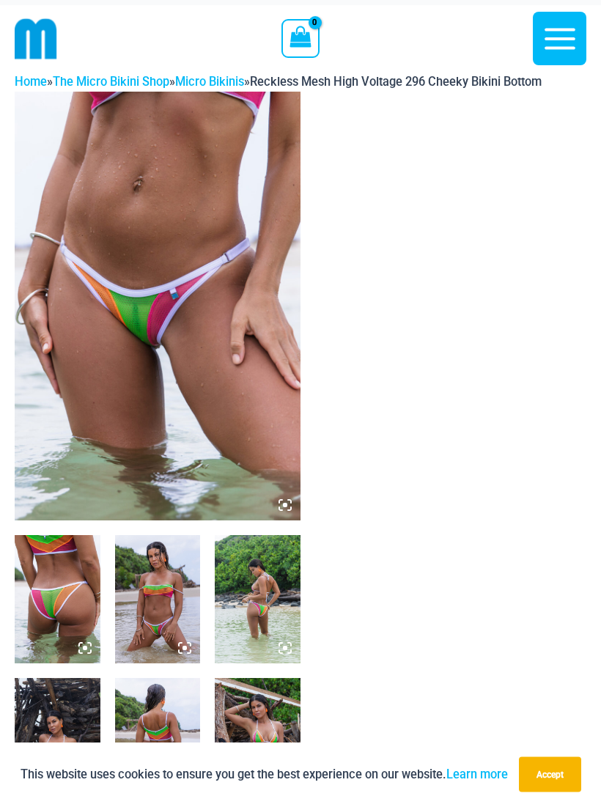
scroll to position [0, 0]
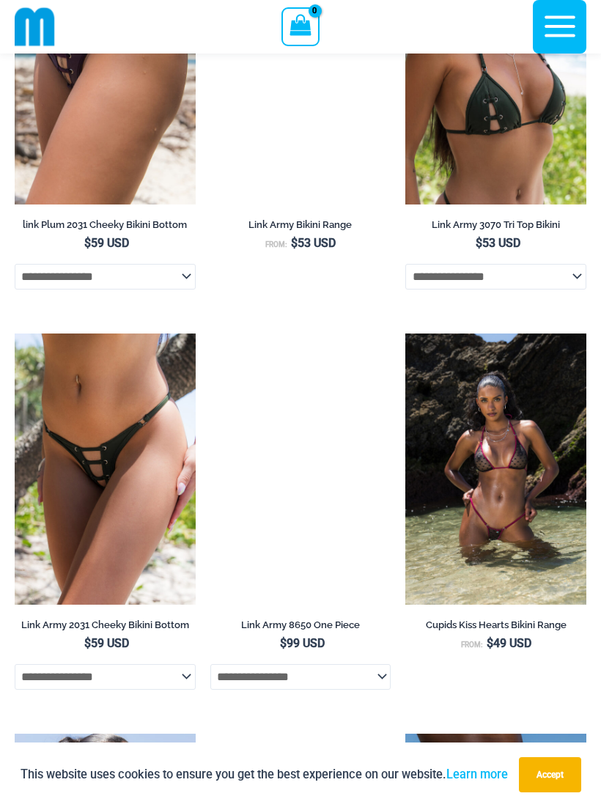
scroll to position [1050, 0]
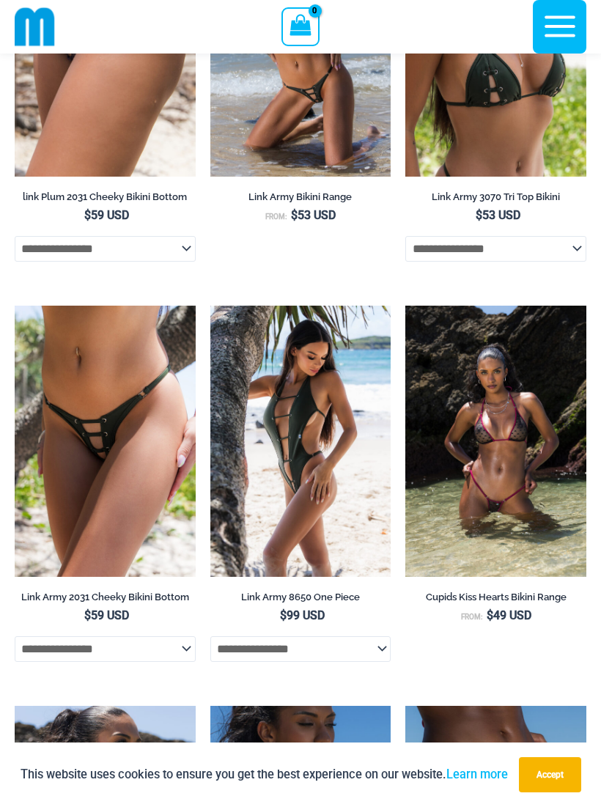
click at [405, 306] on img at bounding box center [405, 306] width 0 height 0
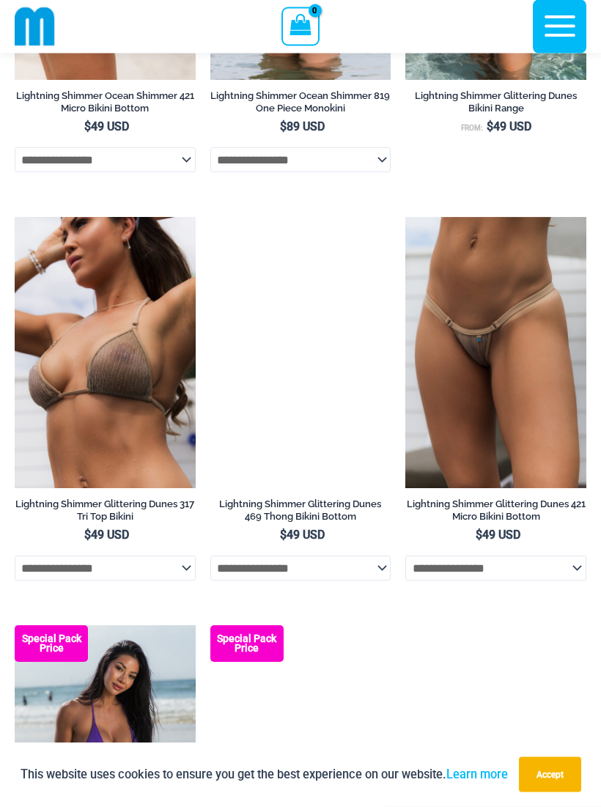
scroll to position [3573, 0]
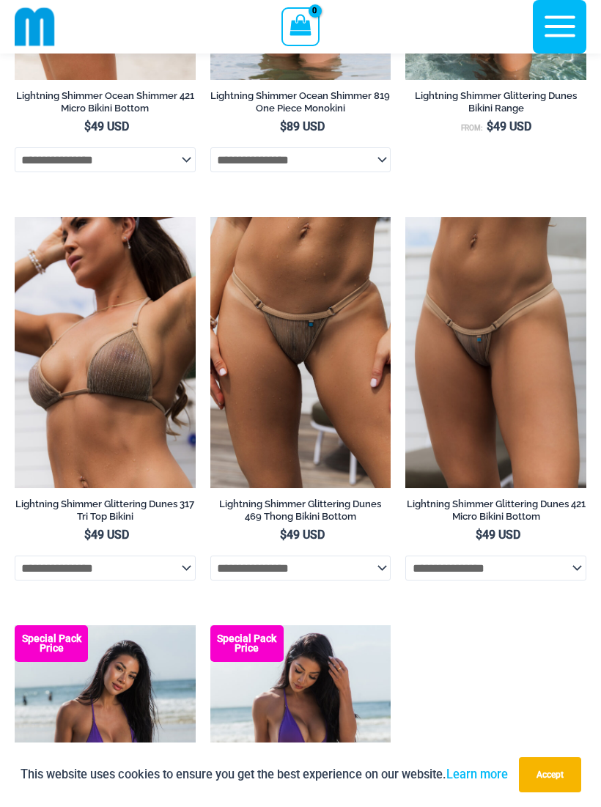
click at [210, 217] on img at bounding box center [210, 217] width 0 height 0
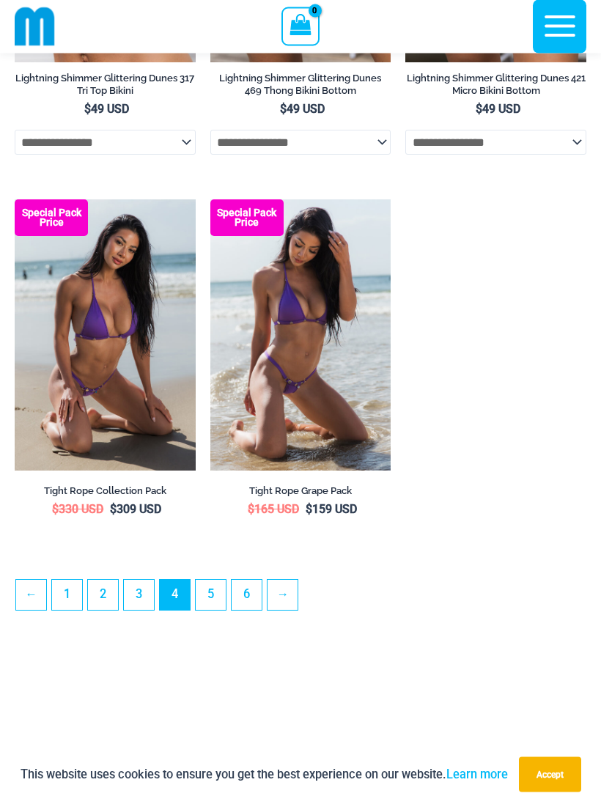
scroll to position [4021, 0]
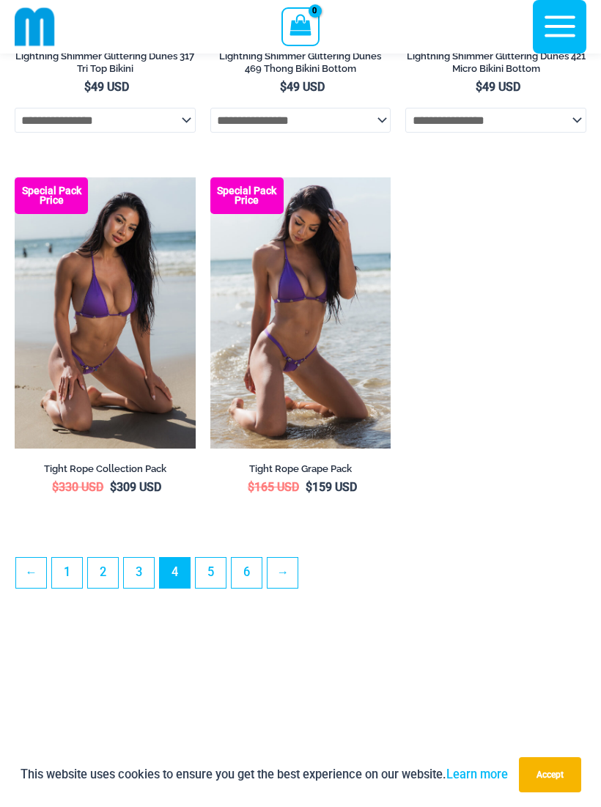
click at [292, 588] on link "→" at bounding box center [283, 573] width 30 height 30
click at [286, 573] on link "→" at bounding box center [283, 573] width 30 height 30
click at [285, 571] on link "→" at bounding box center [283, 573] width 30 height 30
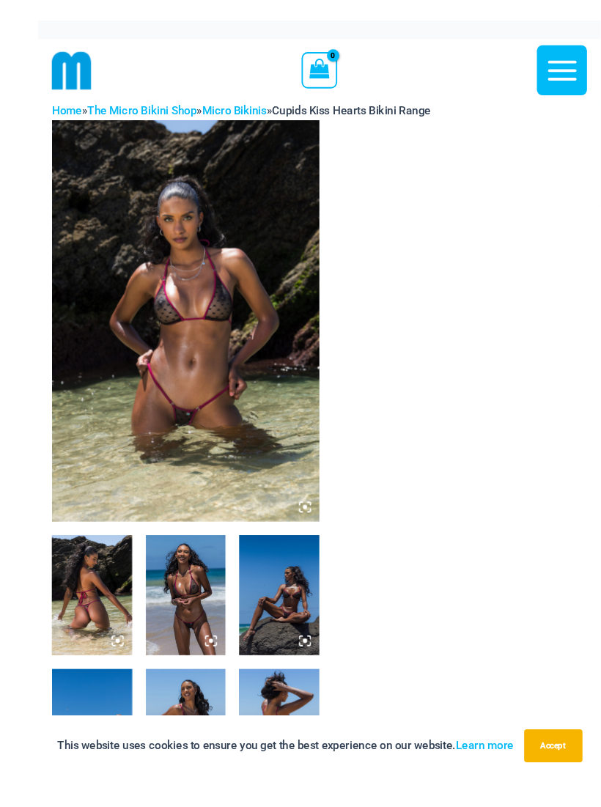
scroll to position [27, 0]
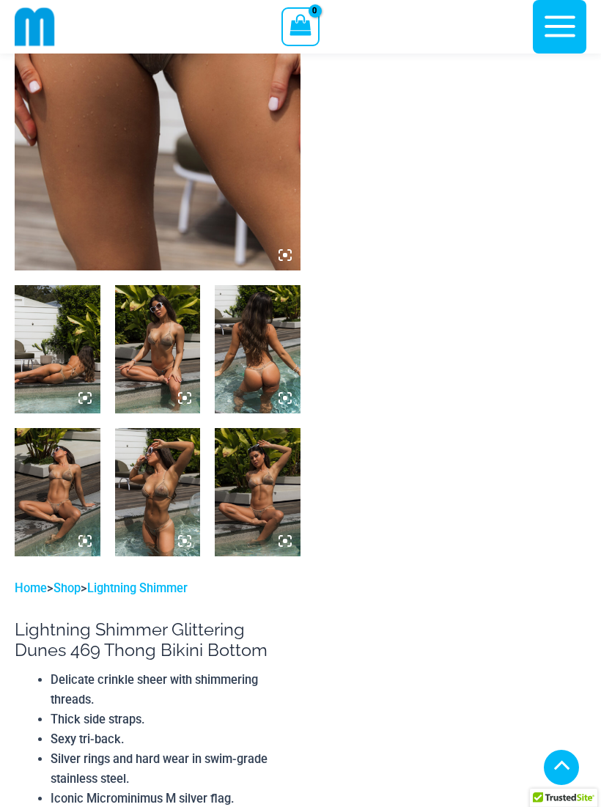
scroll to position [256, 0]
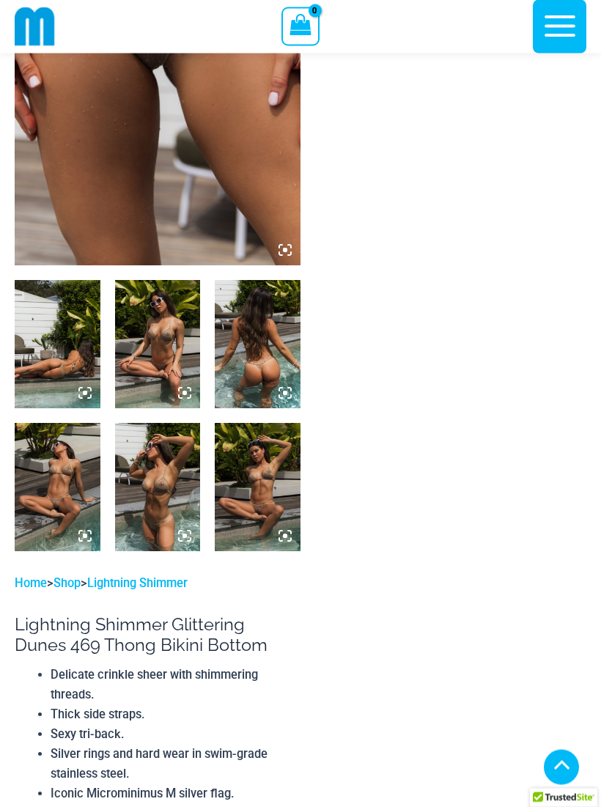
click at [59, 373] on img at bounding box center [58, 345] width 86 height 128
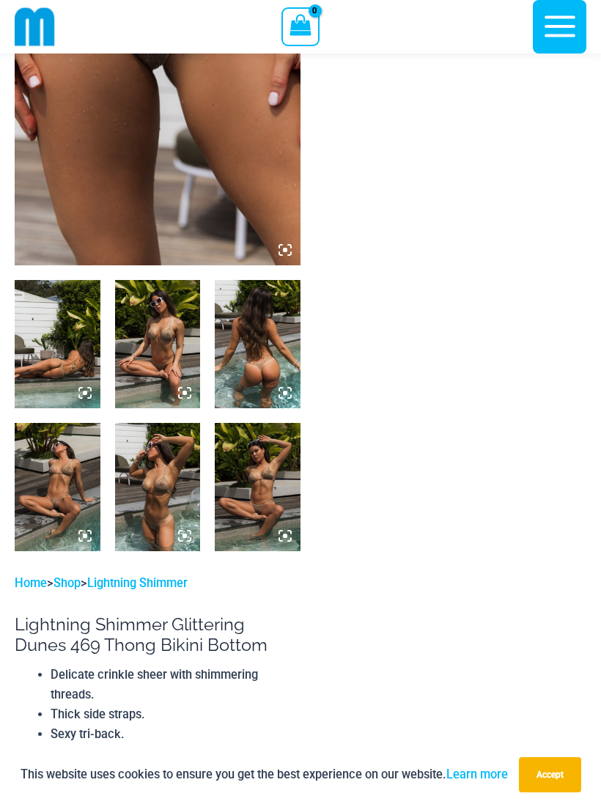
click at [59, 377] on img at bounding box center [58, 344] width 86 height 128
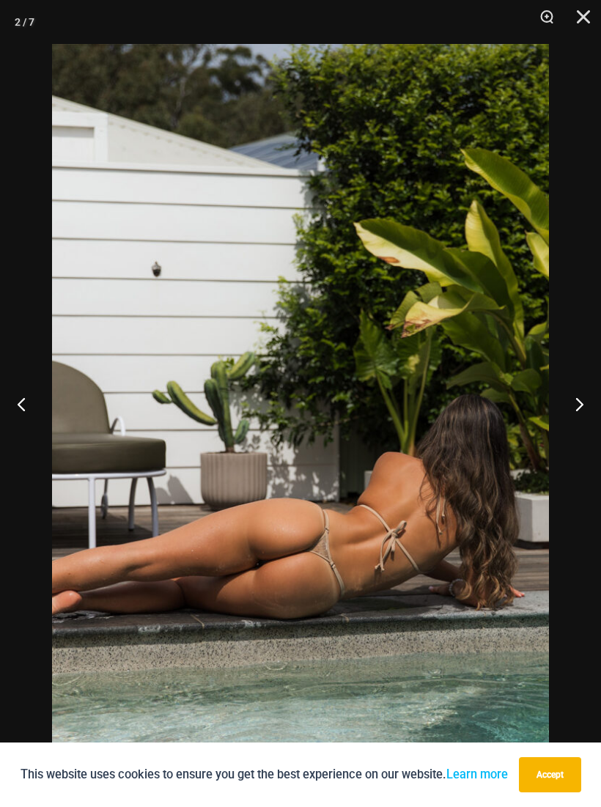
click at [31, 425] on button "Previous" at bounding box center [27, 403] width 55 height 73
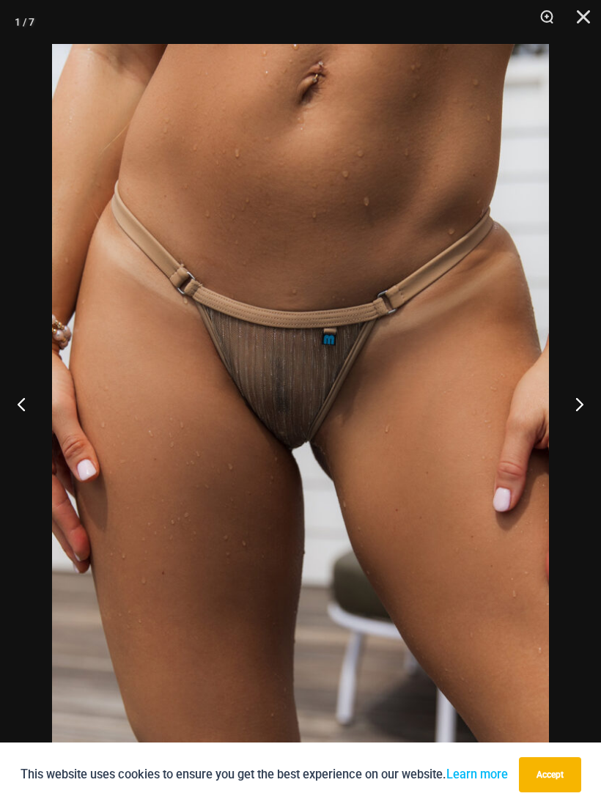
click at [31, 417] on button "Previous" at bounding box center [27, 403] width 55 height 73
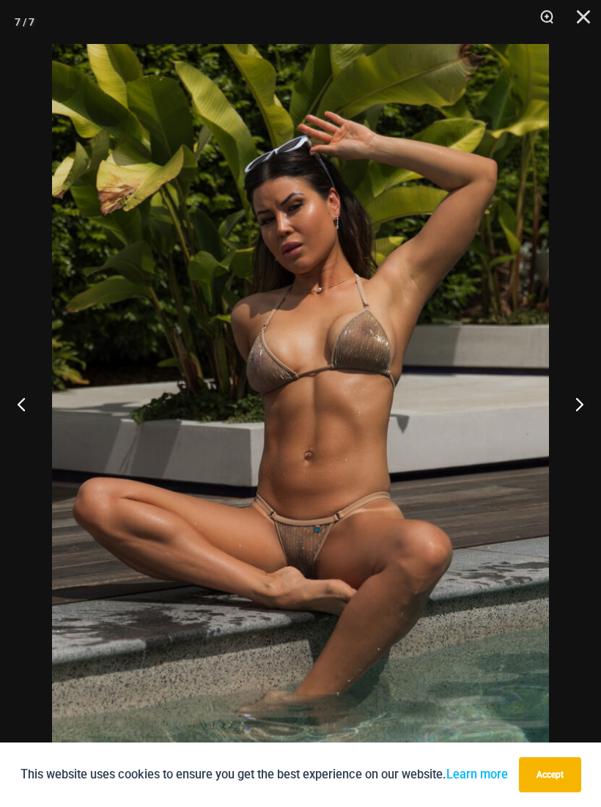
click at [26, 421] on button "Previous" at bounding box center [27, 403] width 55 height 73
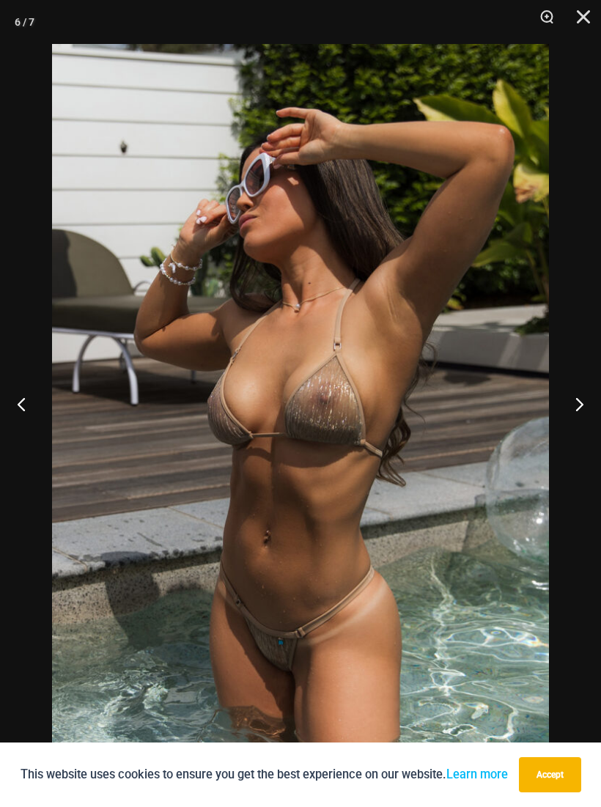
click at [23, 421] on button "Previous" at bounding box center [27, 403] width 55 height 73
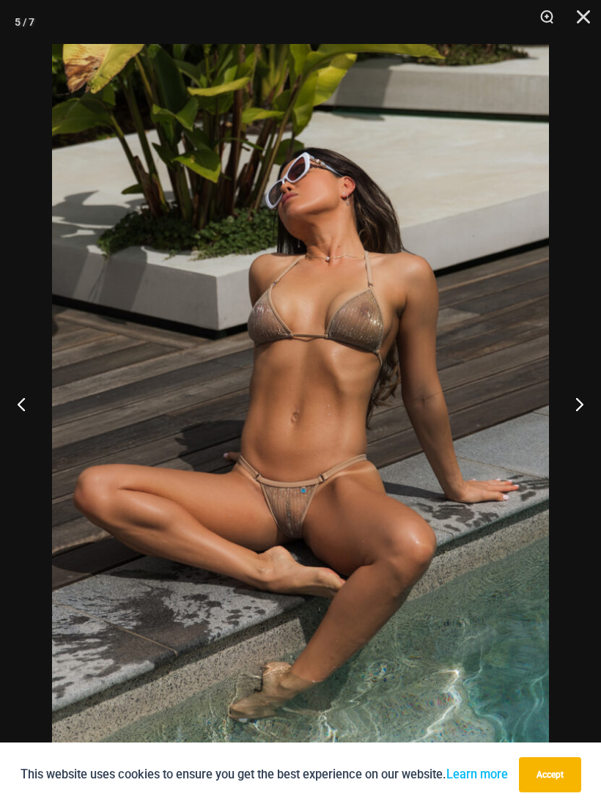
click at [24, 430] on button "Previous" at bounding box center [27, 403] width 55 height 73
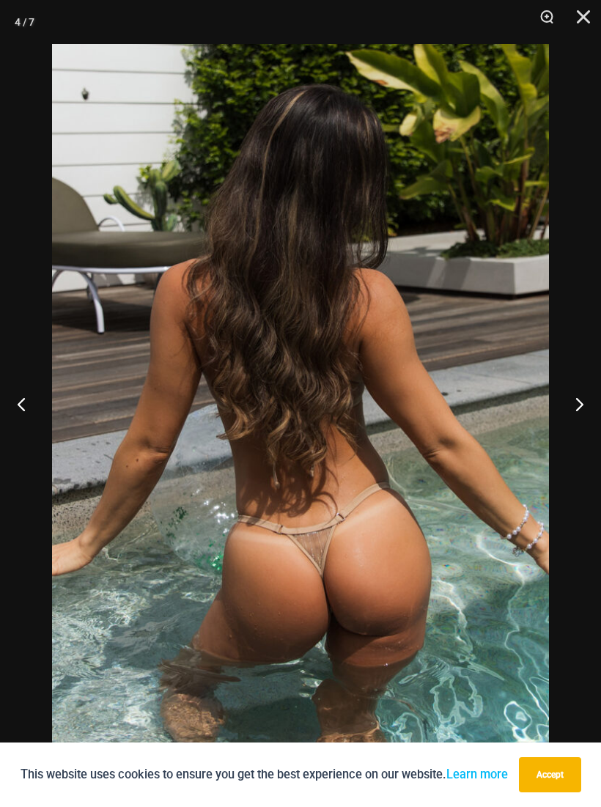
click at [24, 419] on button "Previous" at bounding box center [27, 403] width 55 height 73
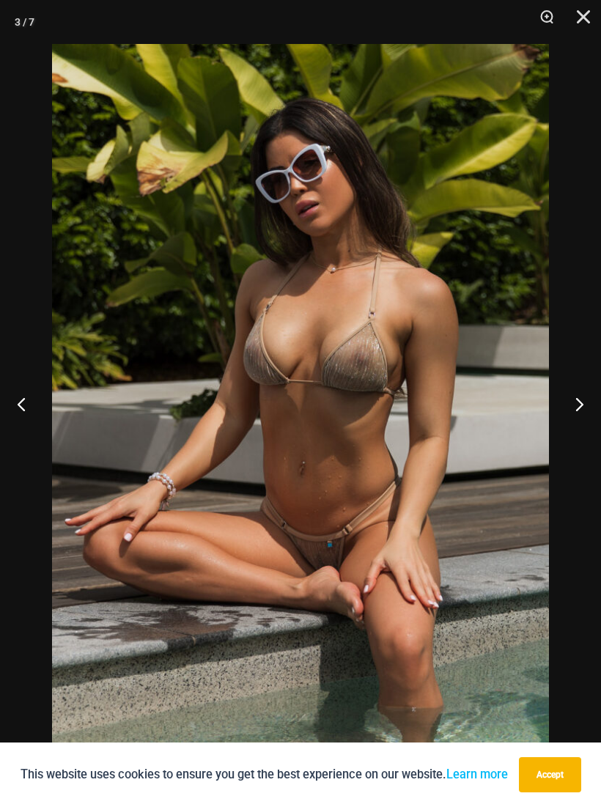
click at [567, 26] on button "Close" at bounding box center [578, 22] width 37 height 44
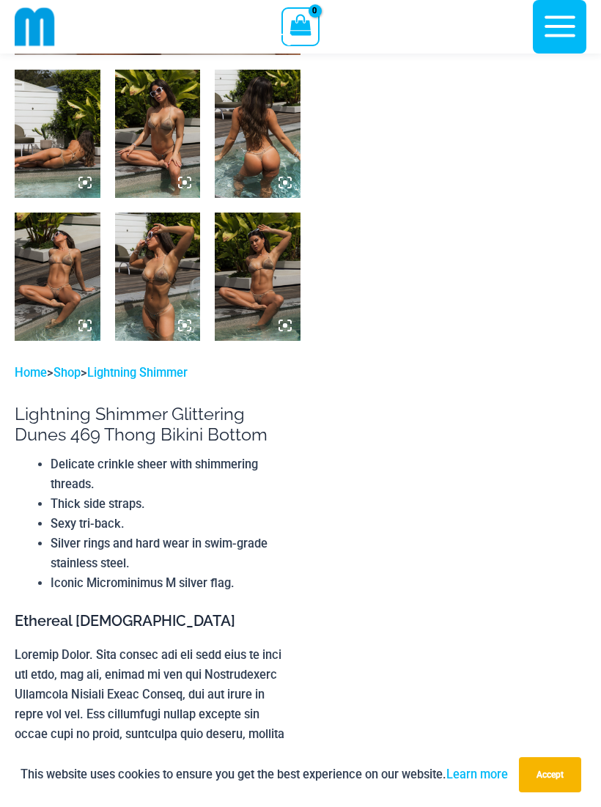
scroll to position [427, 0]
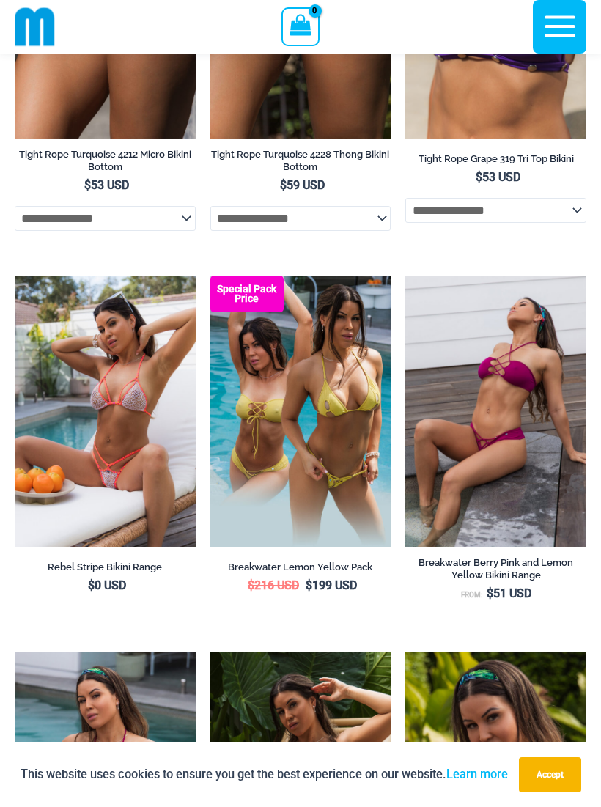
scroll to position [1066, 0]
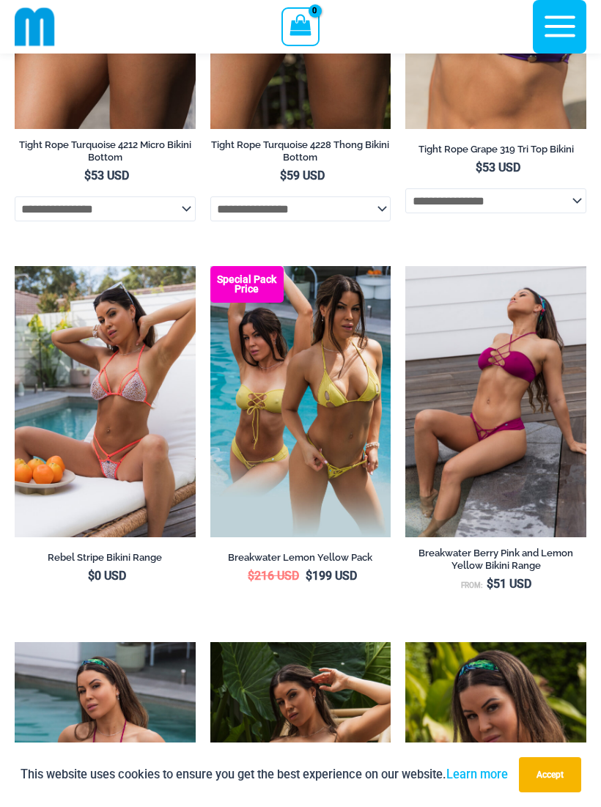
click at [15, 266] on img at bounding box center [15, 266] width 0 height 0
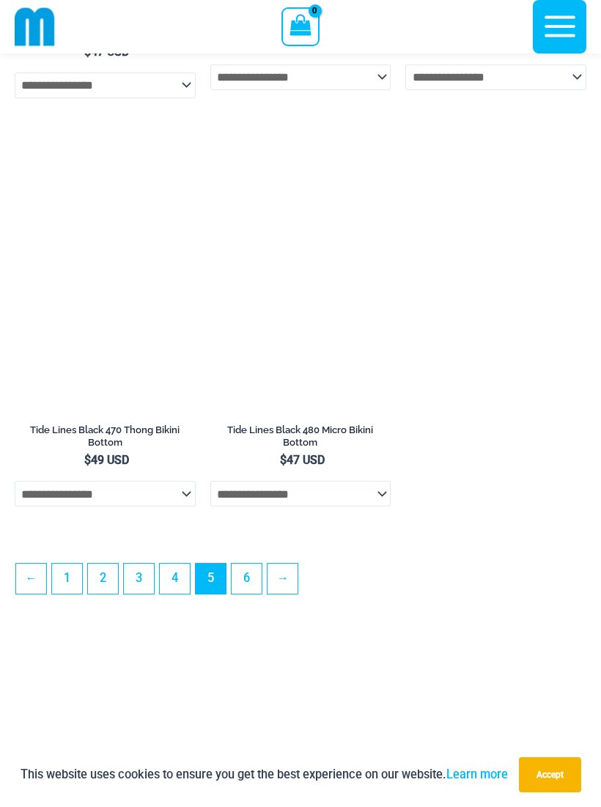
scroll to position [3979, 0]
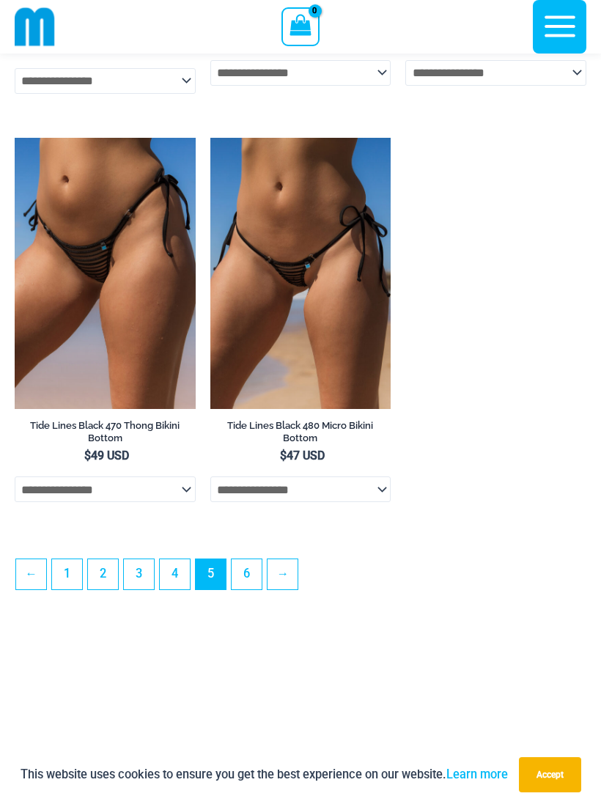
click at [295, 589] on link "→" at bounding box center [283, 574] width 30 height 30
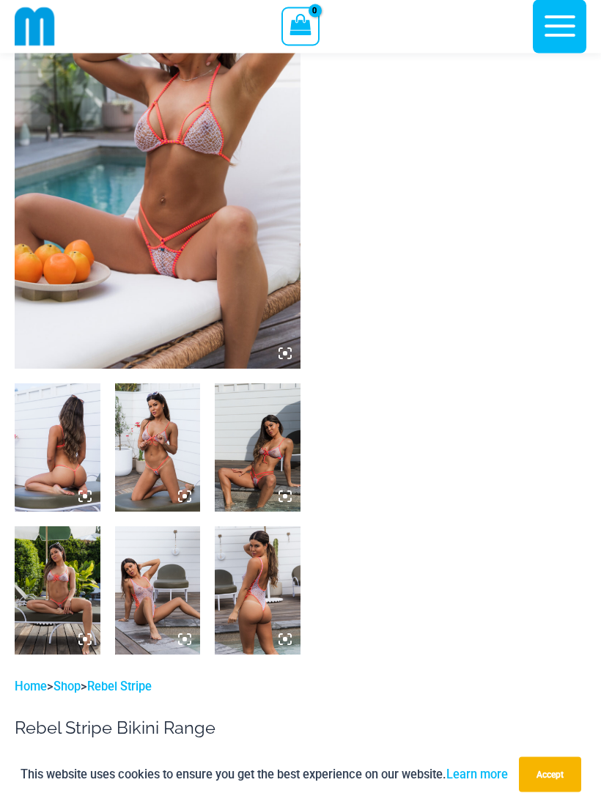
click at [152, 243] on img at bounding box center [158, 155] width 286 height 429
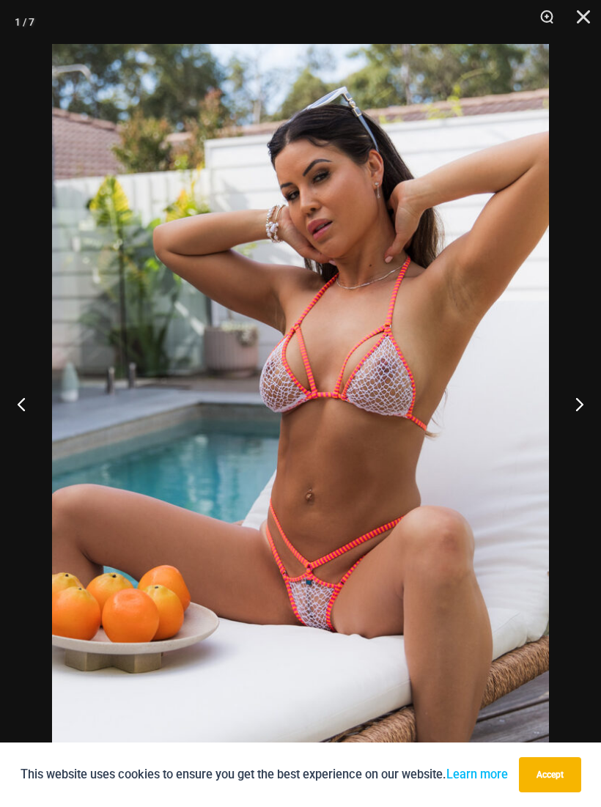
click at [28, 416] on button "Previous" at bounding box center [27, 403] width 55 height 73
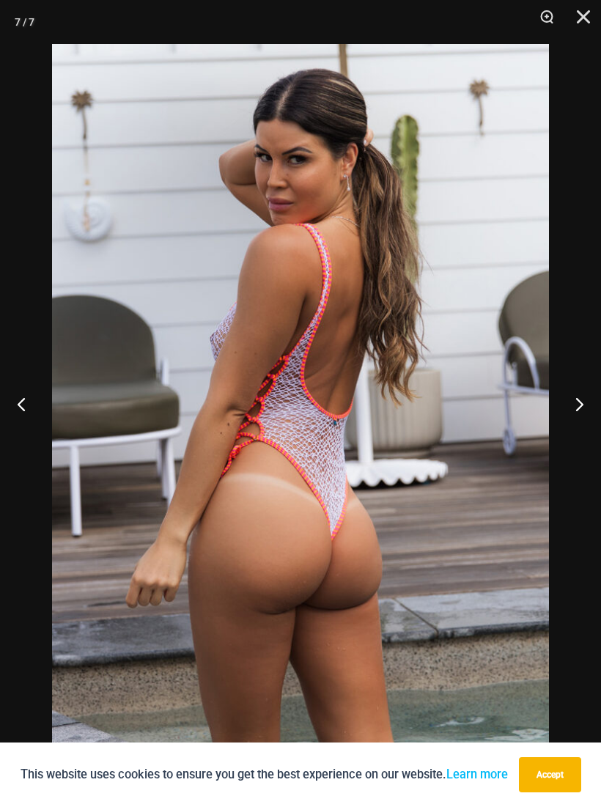
click at [32, 411] on button "Previous" at bounding box center [27, 403] width 55 height 73
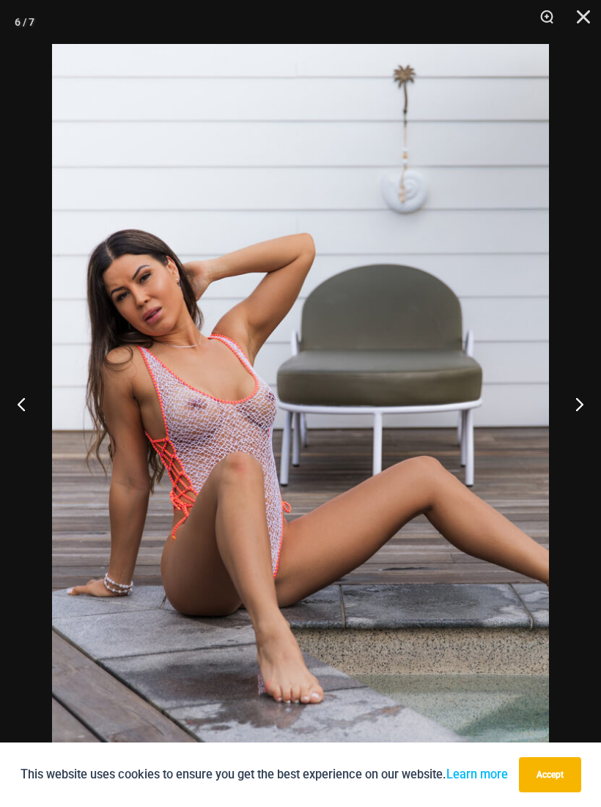
click at [33, 414] on button "Previous" at bounding box center [27, 403] width 55 height 73
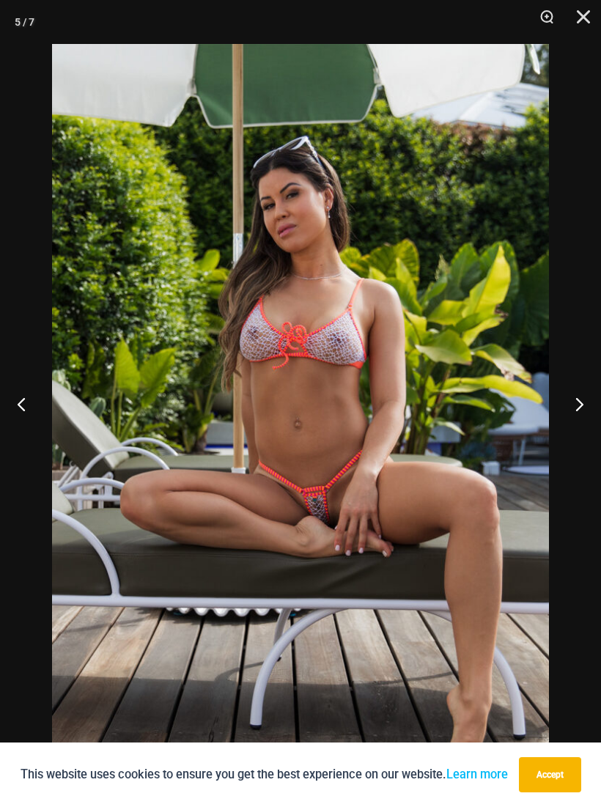
click at [30, 417] on button "Previous" at bounding box center [27, 403] width 55 height 73
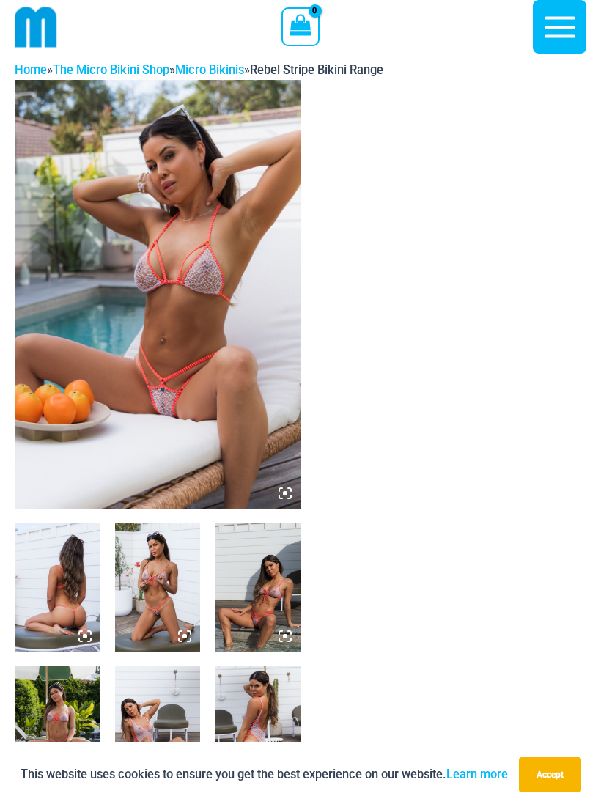
scroll to position [0, 0]
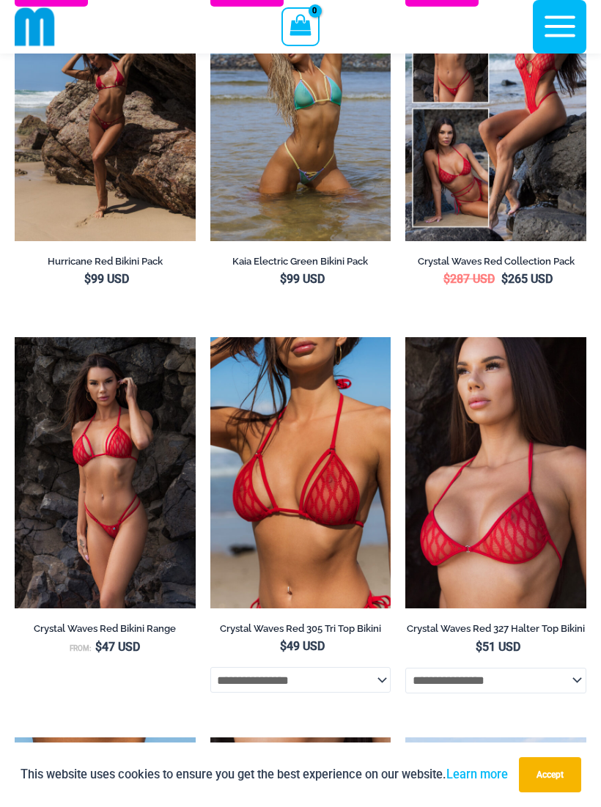
scroll to position [2219, 0]
